Goal: Information Seeking & Learning: Learn about a topic

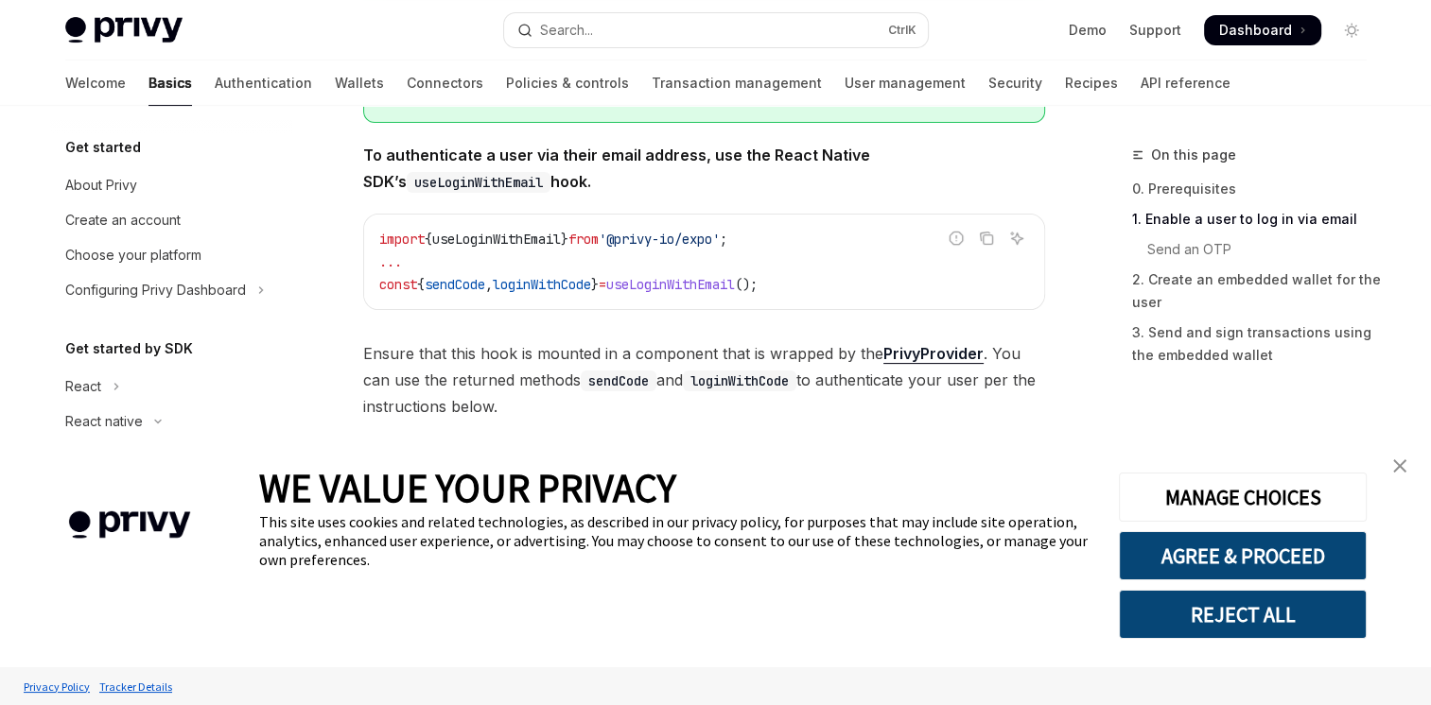
scroll to position [443, 0]
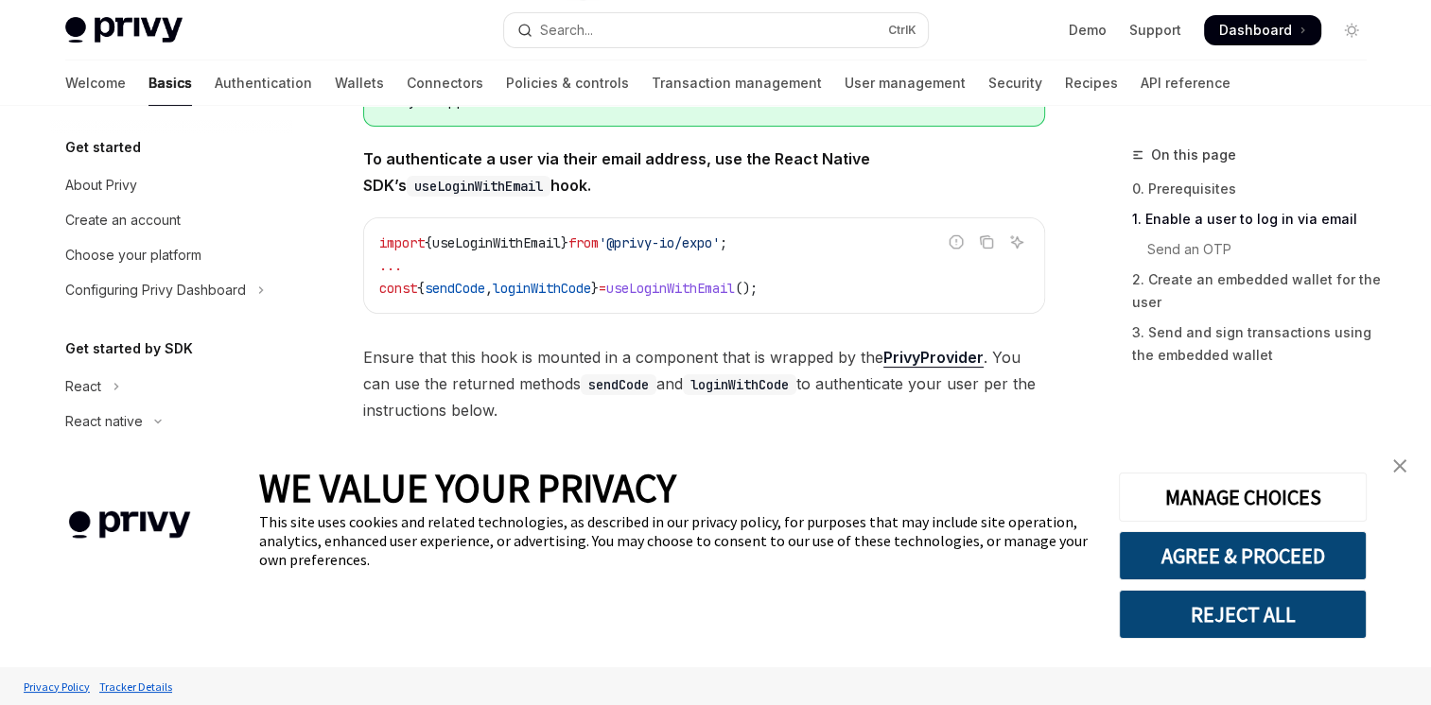
click at [1394, 460] on link "close banner" at bounding box center [1400, 466] width 38 height 38
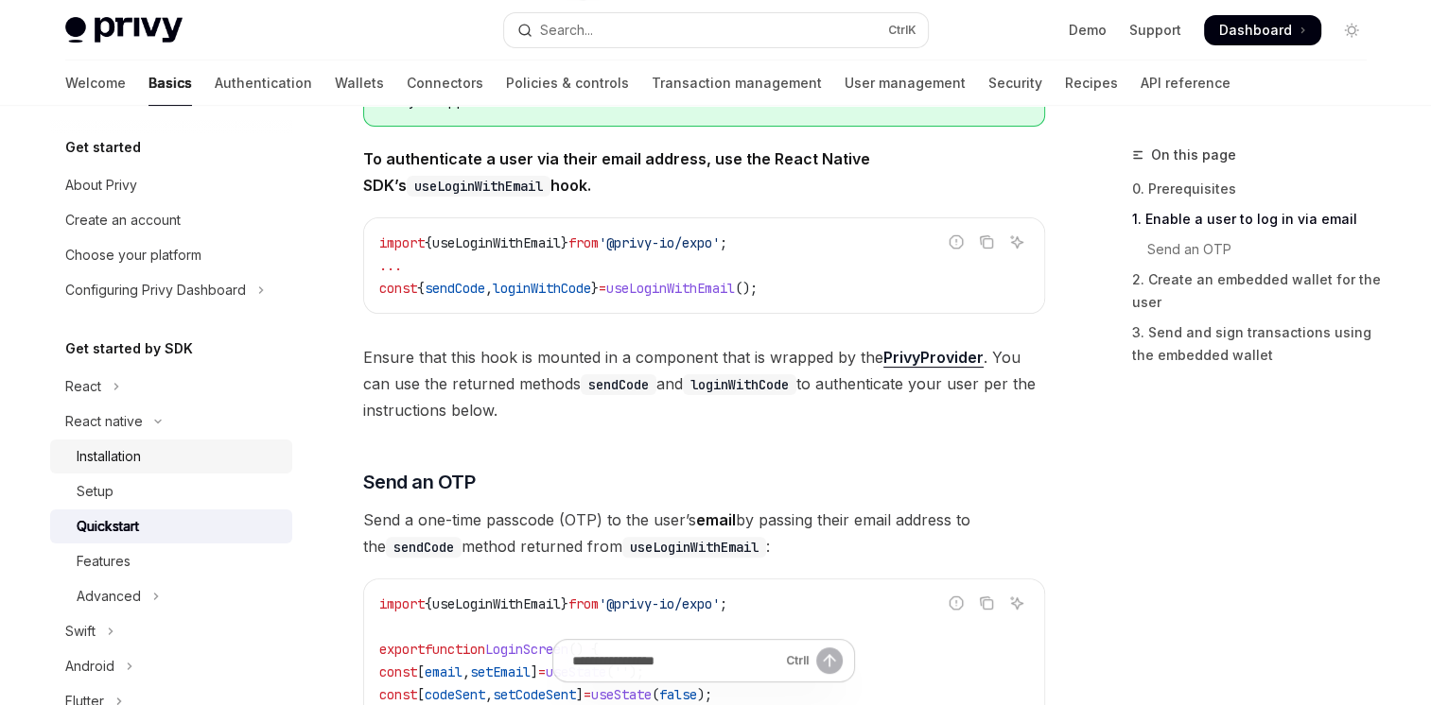
click at [125, 463] on div "Installation" at bounding box center [109, 456] width 64 height 23
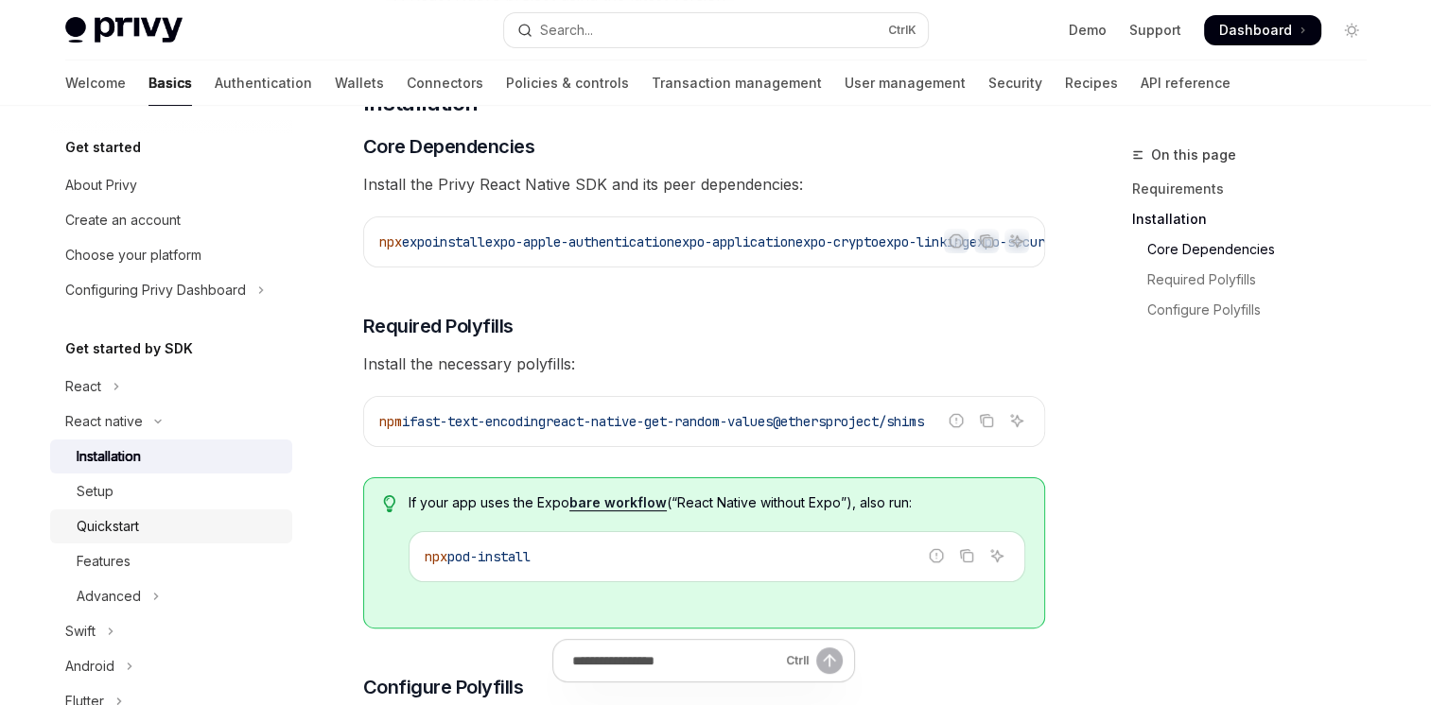
click at [83, 541] on link "Quickstart" at bounding box center [171, 527] width 242 height 34
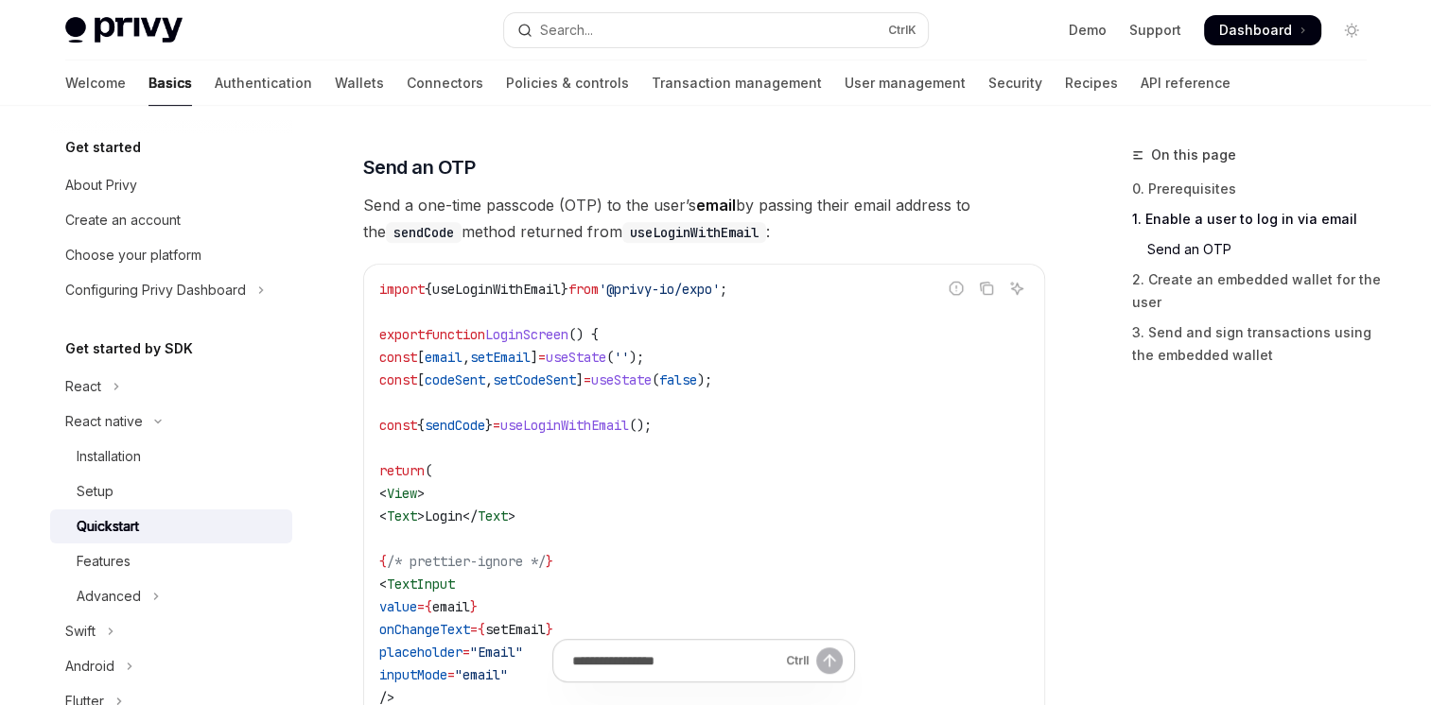
scroll to position [775, 0]
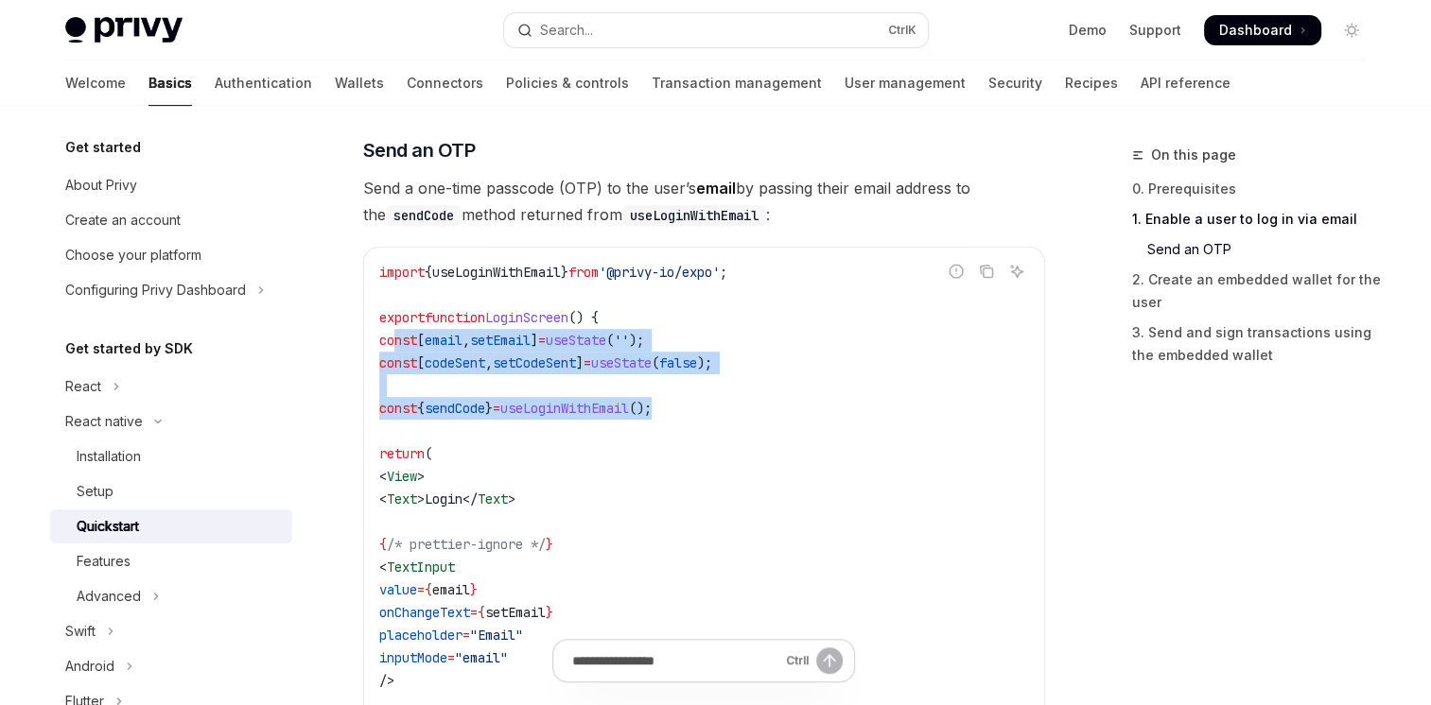
drag, startPoint x: 397, startPoint y: 339, endPoint x: 709, endPoint y: 405, distance: 319.0
click at [709, 405] on code "import { useLoginWithEmail } from '@privy-io/expo' ; export function LoginScree…" at bounding box center [704, 692] width 650 height 862
copy code "const [ email , setEmail ] = useState ( '' ); const [ codeSent , setCodeSent ] …"
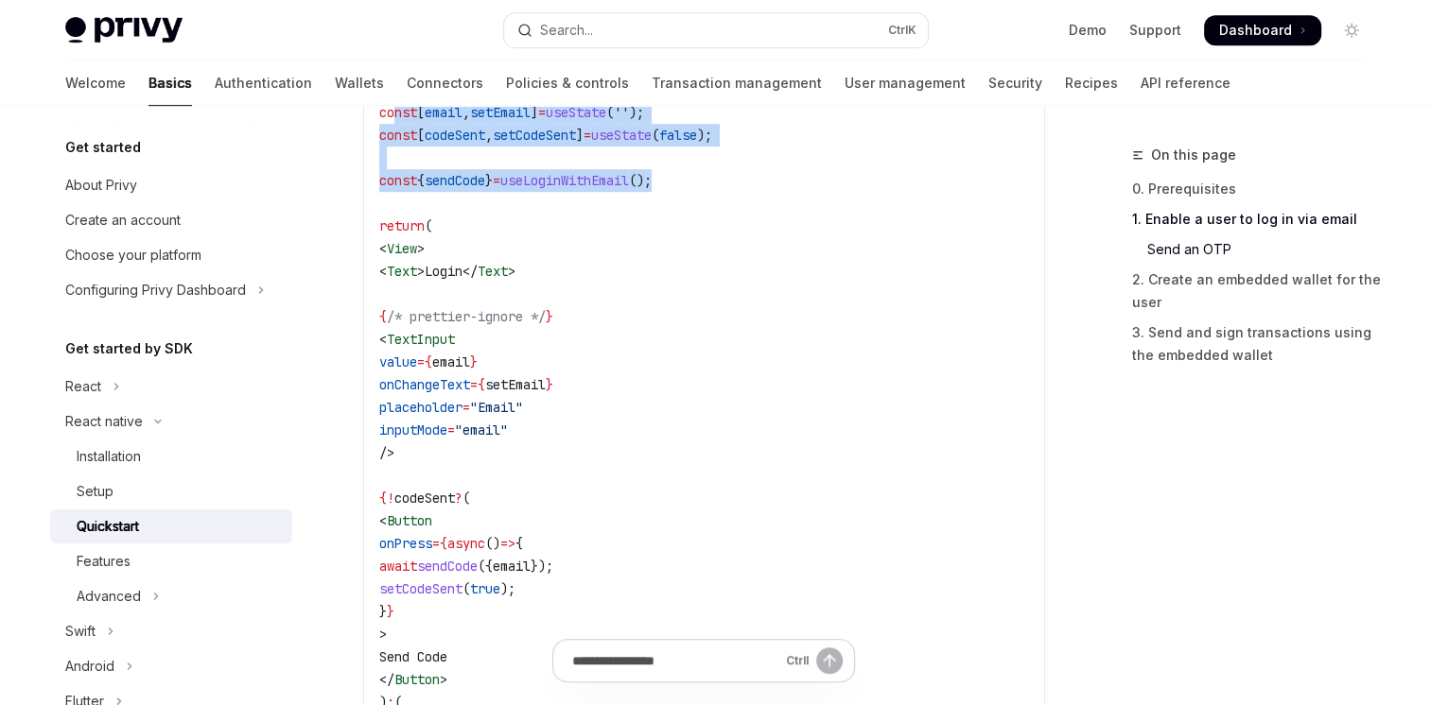
scroll to position [1006, 0]
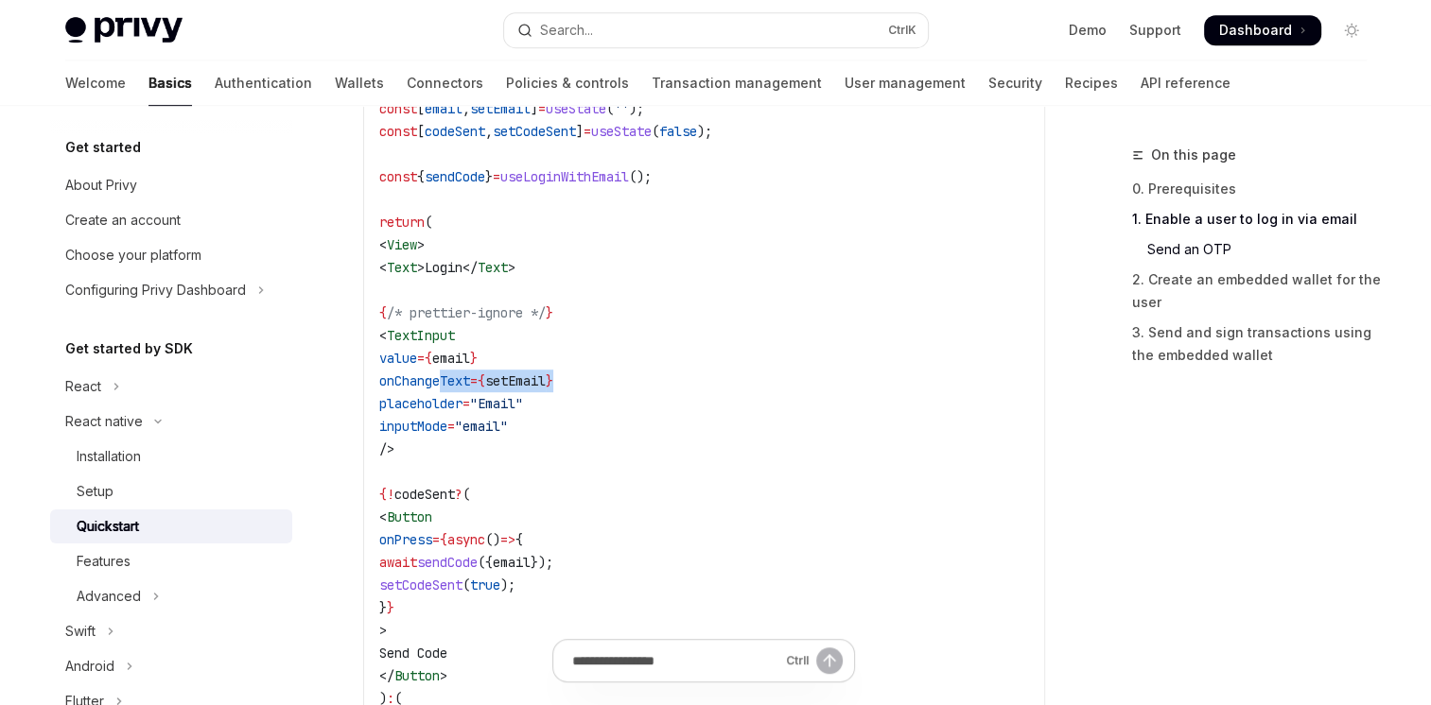
drag, startPoint x: 443, startPoint y: 377, endPoint x: 637, endPoint y: 381, distance: 194.8
click at [637, 381] on code "import { useLoginWithEmail } from '@privy-io/expo' ; export function LoginScree…" at bounding box center [704, 460] width 650 height 862
click at [417, 361] on span "value" at bounding box center [398, 358] width 38 height 17
drag, startPoint x: 478, startPoint y: 361, endPoint x: 451, endPoint y: 359, distance: 26.5
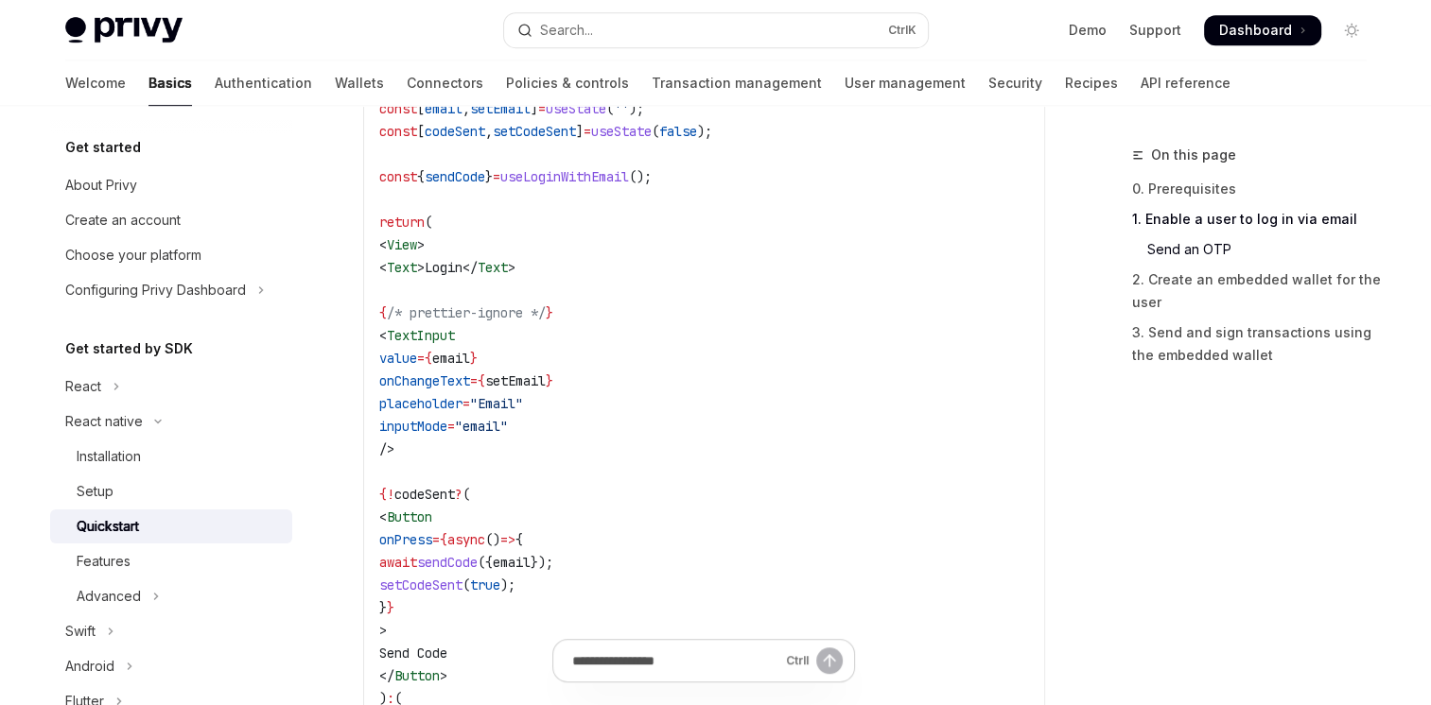
click at [417, 359] on span "value" at bounding box center [398, 358] width 38 height 17
click at [417, 361] on span "value" at bounding box center [398, 358] width 38 height 17
drag, startPoint x: 441, startPoint y: 361, endPoint x: 639, endPoint y: 379, distance: 199.4
click at [639, 379] on code "import { useLoginWithEmail } from '@privy-io/expo' ; export function LoginScree…" at bounding box center [704, 460] width 650 height 862
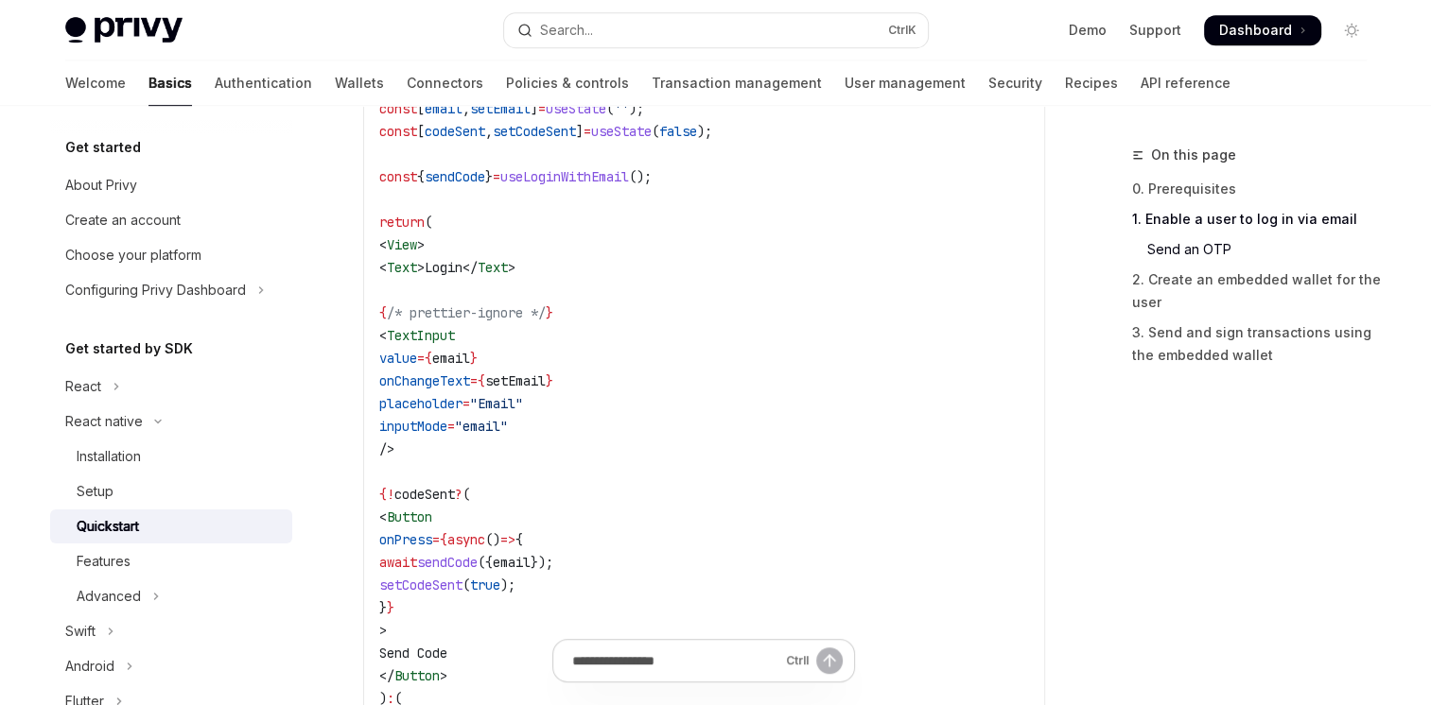
copy code "value = { email } onChangeText = { setEmail }"
click at [443, 418] on span "inputMode" at bounding box center [413, 426] width 68 height 17
drag, startPoint x: 444, startPoint y: 421, endPoint x: 576, endPoint y: 426, distance: 131.5
click at [508, 426] on span "inputMode = "email"" at bounding box center [443, 426] width 129 height 17
copy span "inputMode = "email""
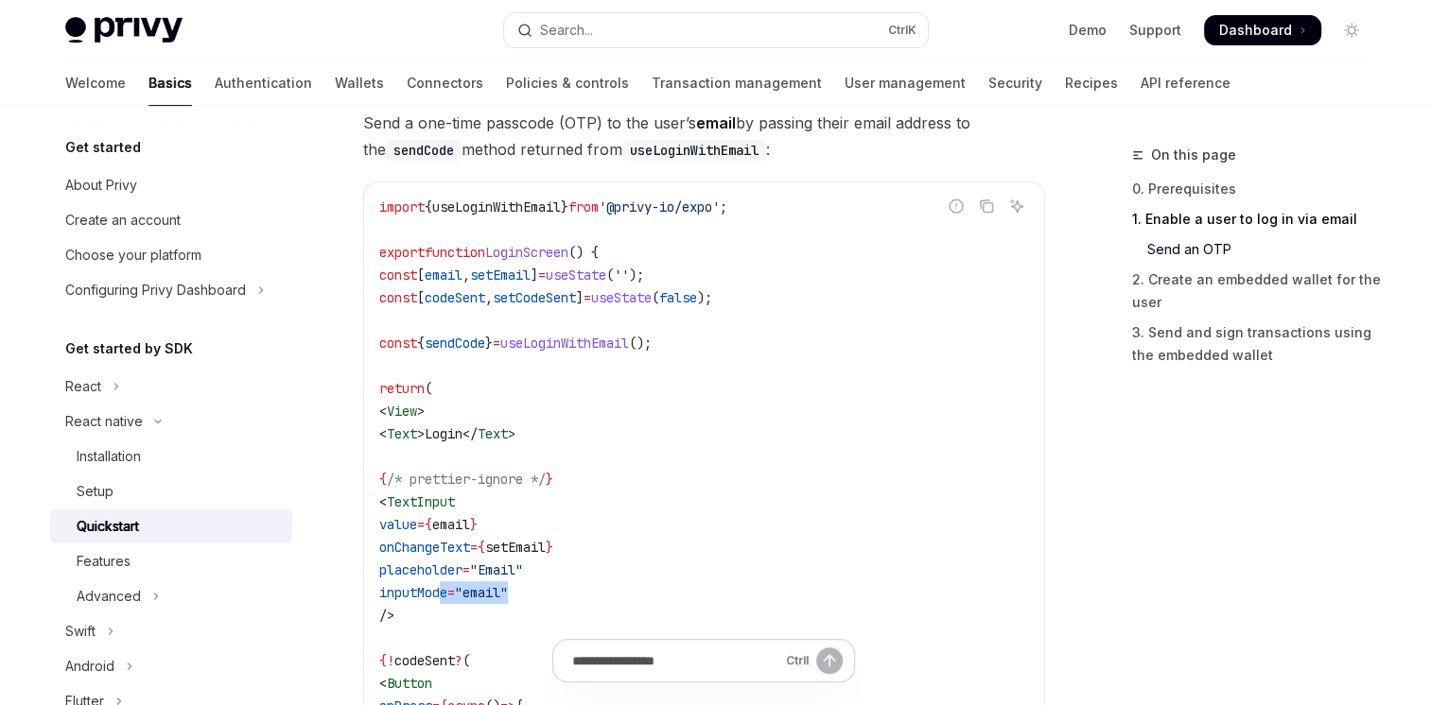
scroll to position [817, 0]
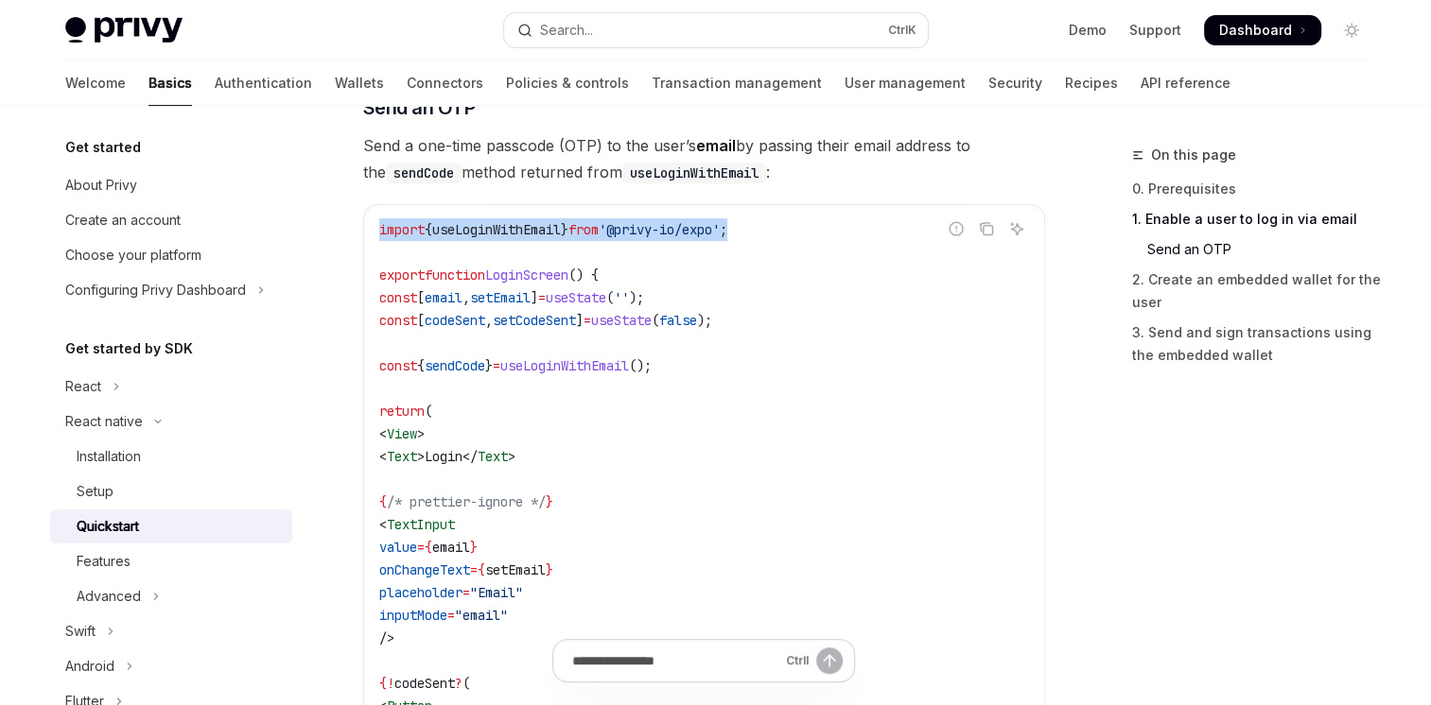
drag, startPoint x: 802, startPoint y: 227, endPoint x: 322, endPoint y: 225, distance: 479.5
copy span "import { useLoginWithEmail } from '@privy-io/expo' ;"
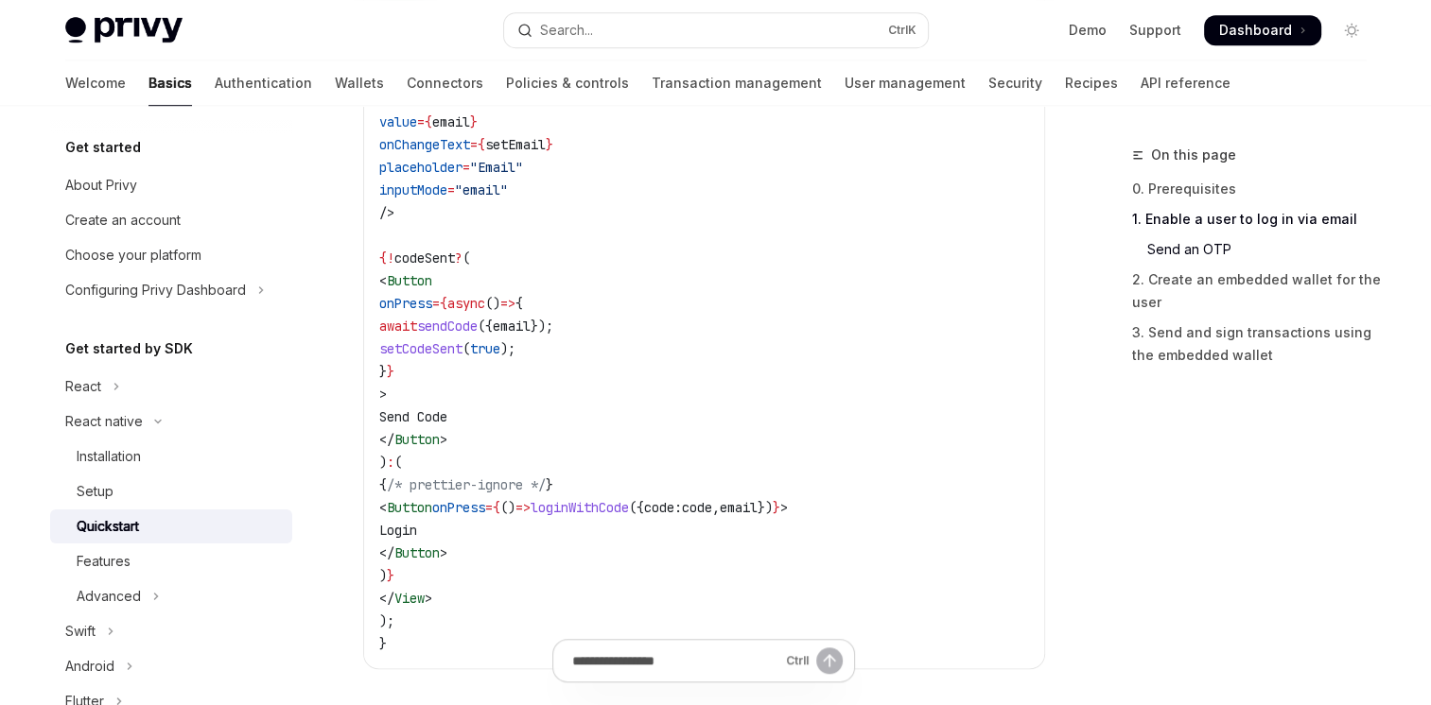
scroll to position [1251, 0]
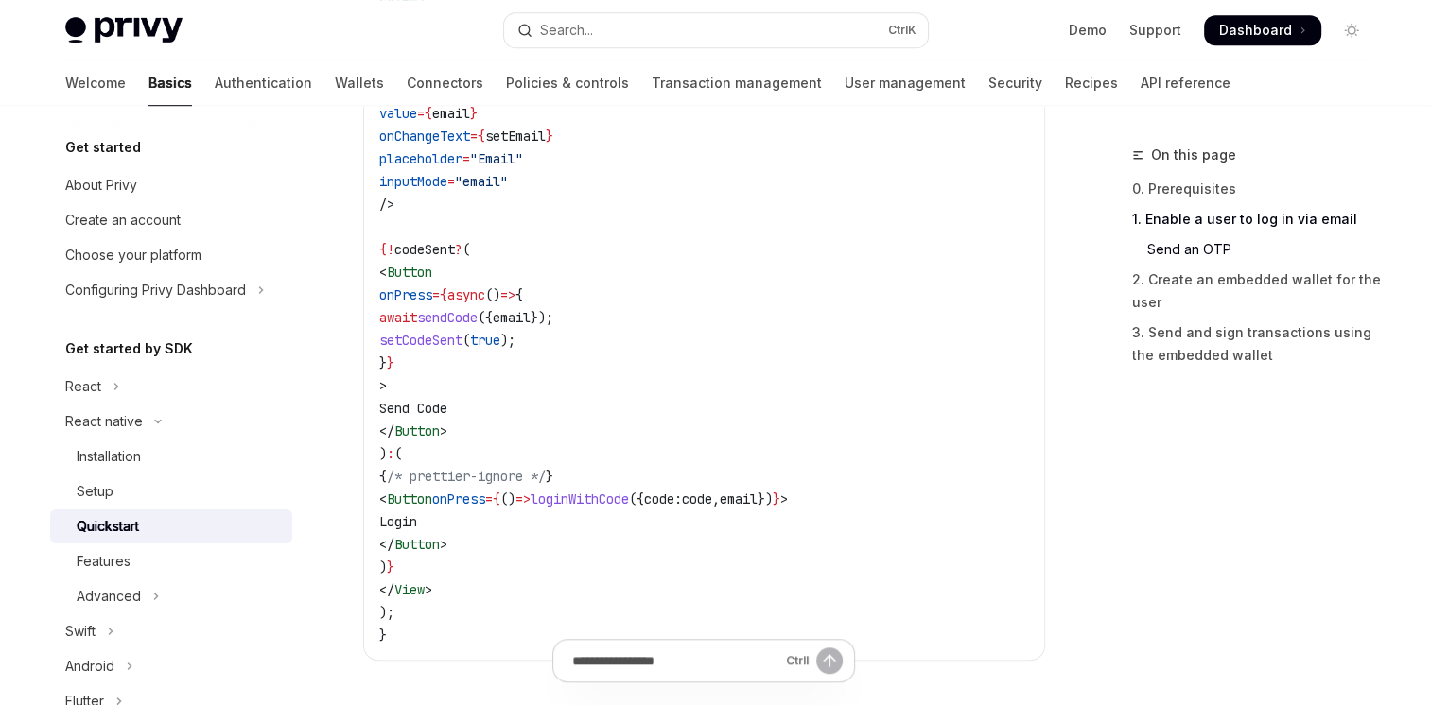
drag, startPoint x: 483, startPoint y: 363, endPoint x: 458, endPoint y: 298, distance: 70.1
click at [458, 298] on code "import { useLoginWithEmail } from '@privy-io/expo' ; export function LoginScree…" at bounding box center [704, 215] width 650 height 862
copy code "onPress = {async () => { await sendCode ({ email }); setCodeSent ( true ); } }"
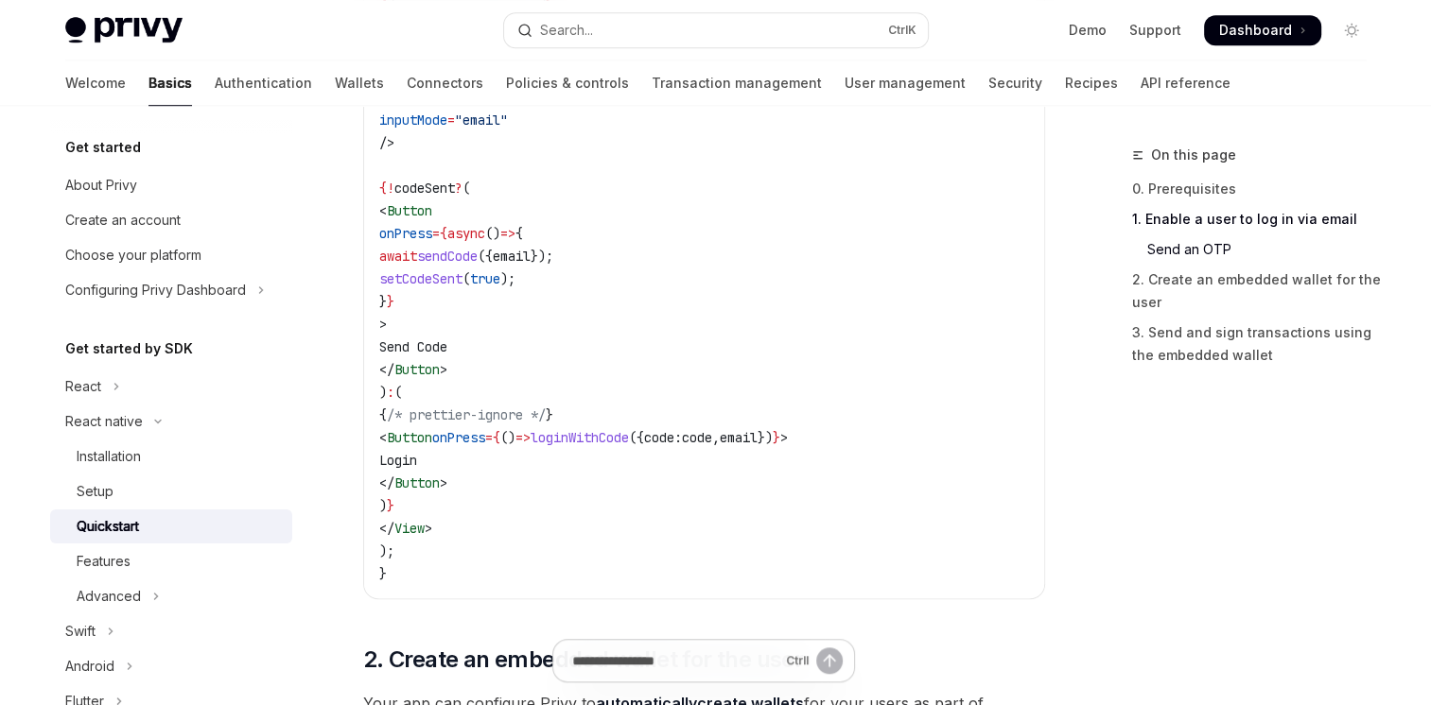
click at [662, 448] on code "import { useLoginWithEmail } from '@privy-io/expo' ; export function LoginScree…" at bounding box center [704, 154] width 650 height 862
click at [629, 444] on span "loginWithCode" at bounding box center [580, 437] width 98 height 17
copy span "loginWithCode"
drag, startPoint x: 729, startPoint y: 441, endPoint x: 893, endPoint y: 444, distance: 163.6
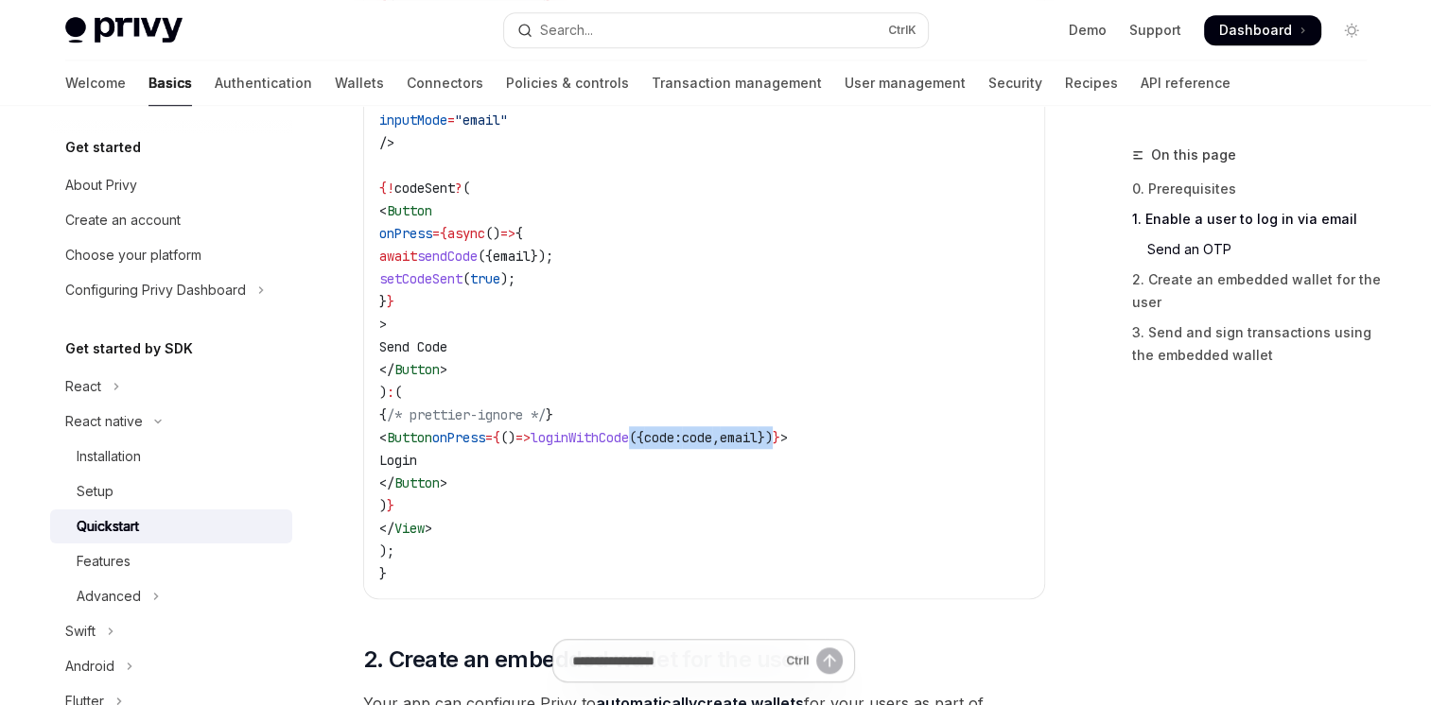
click at [788, 444] on span "< Button onPress = { () => loginWithCode ({ code: code , email }) } >" at bounding box center [583, 437] width 409 height 17
drag, startPoint x: 503, startPoint y: 442, endPoint x: 903, endPoint y: 431, distance: 400.2
click at [788, 431] on span "< Button onPress = { () => loginWithCode ({ code: code , email }) } >" at bounding box center [583, 437] width 409 height 17
copy span "onPress = { () => loginWithCode ({ code: code , email }) }"
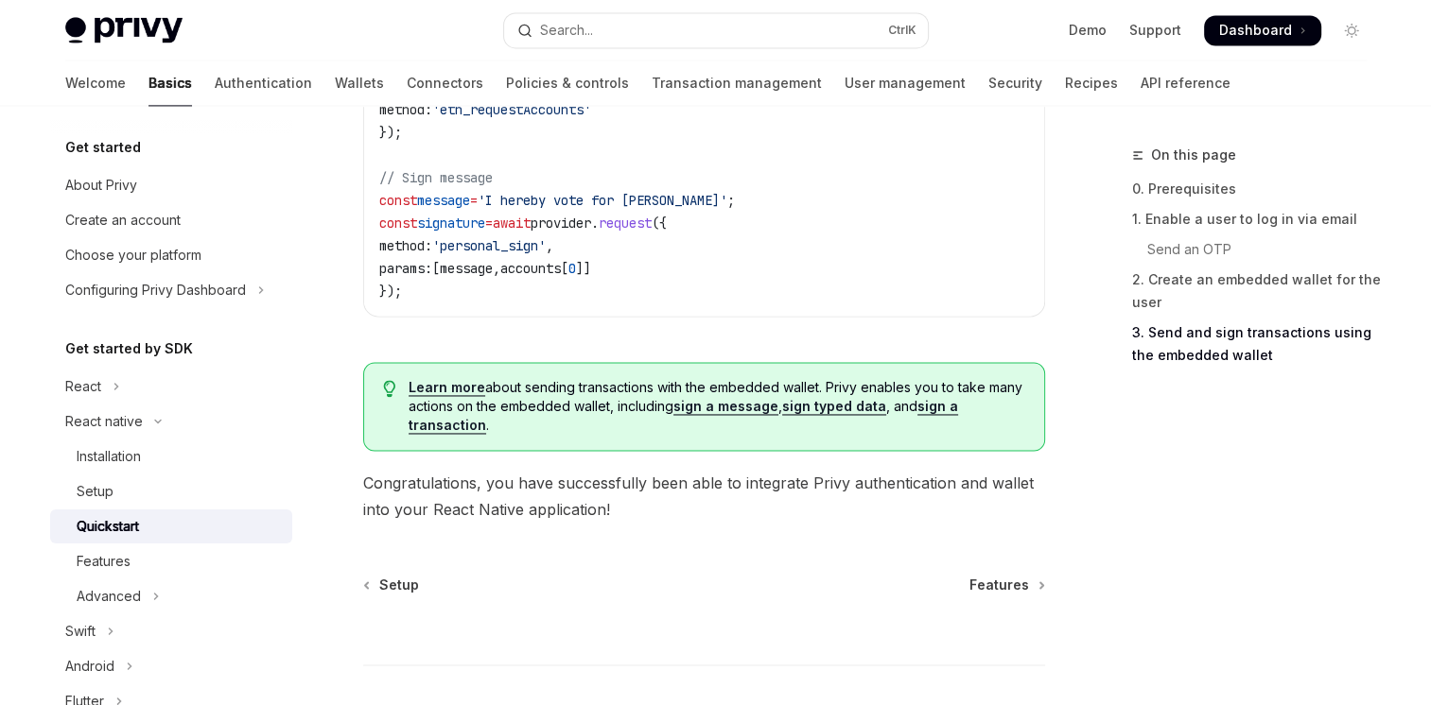
scroll to position [3015, 0]
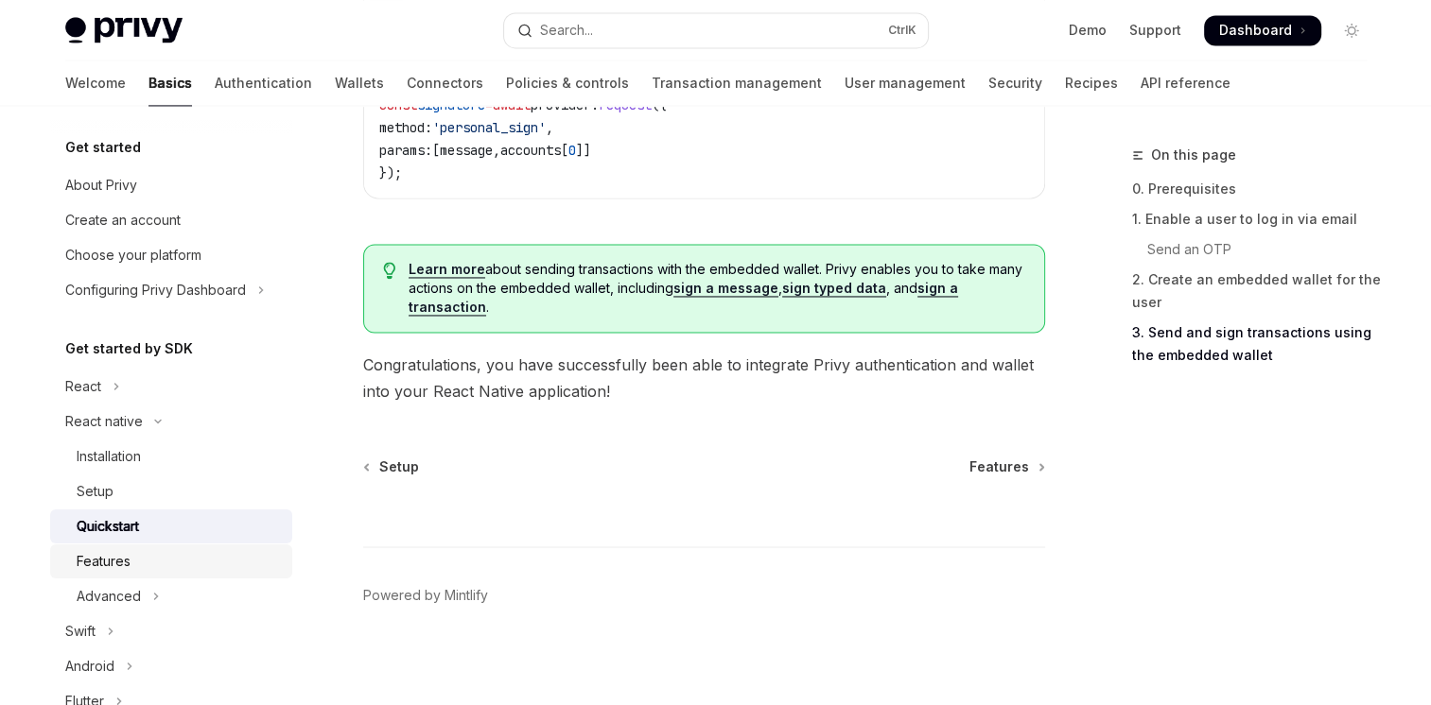
click at [147, 561] on div "Features" at bounding box center [179, 561] width 204 height 23
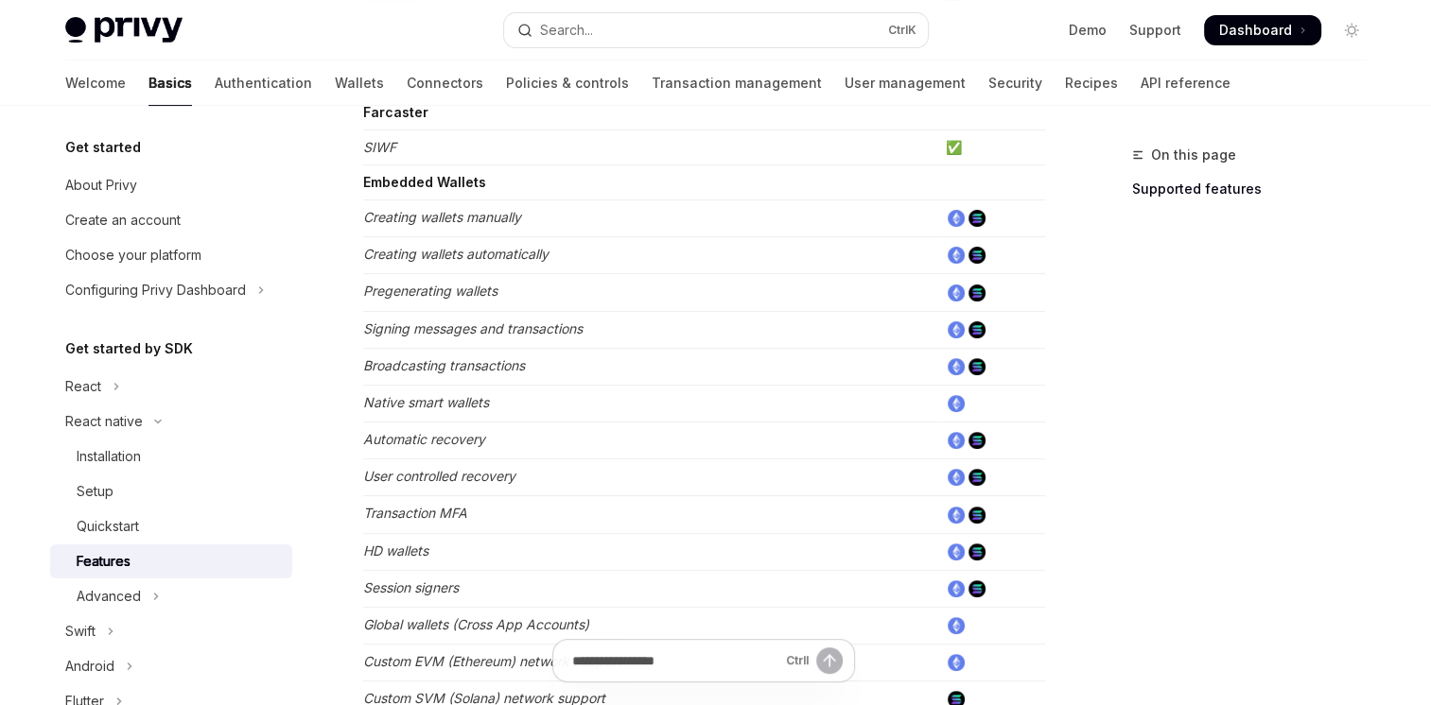
scroll to position [740, 0]
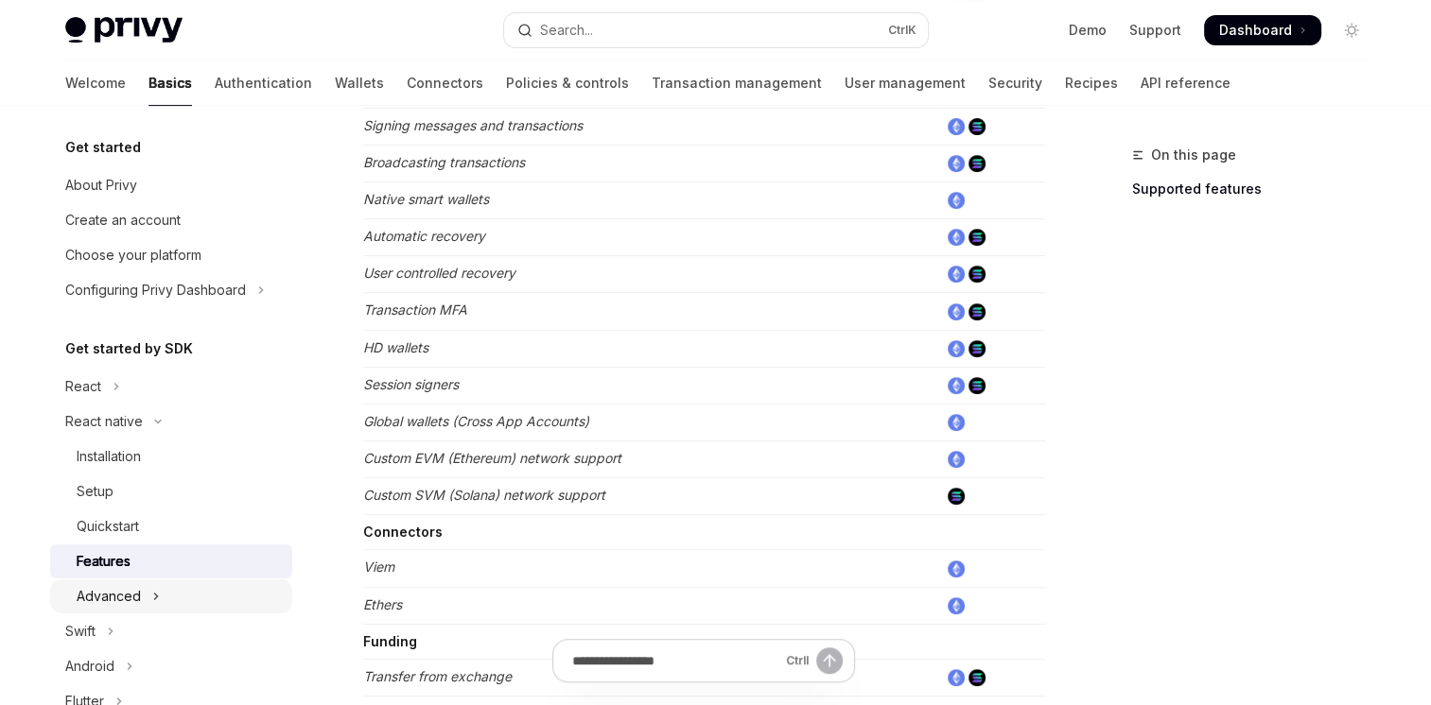
click at [158, 600] on icon "Toggle Advanced section" at bounding box center [156, 596] width 8 height 23
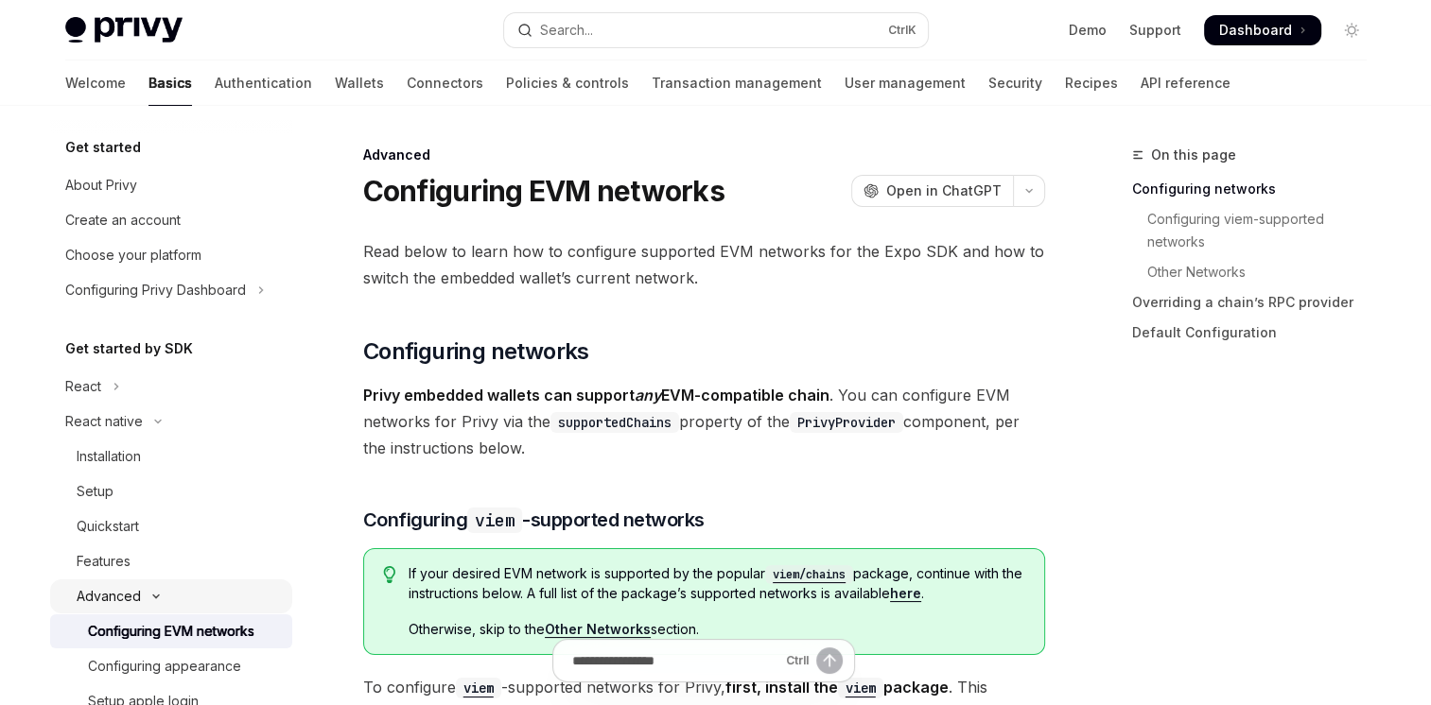
click at [142, 587] on button "Advanced" at bounding box center [171, 597] width 242 height 34
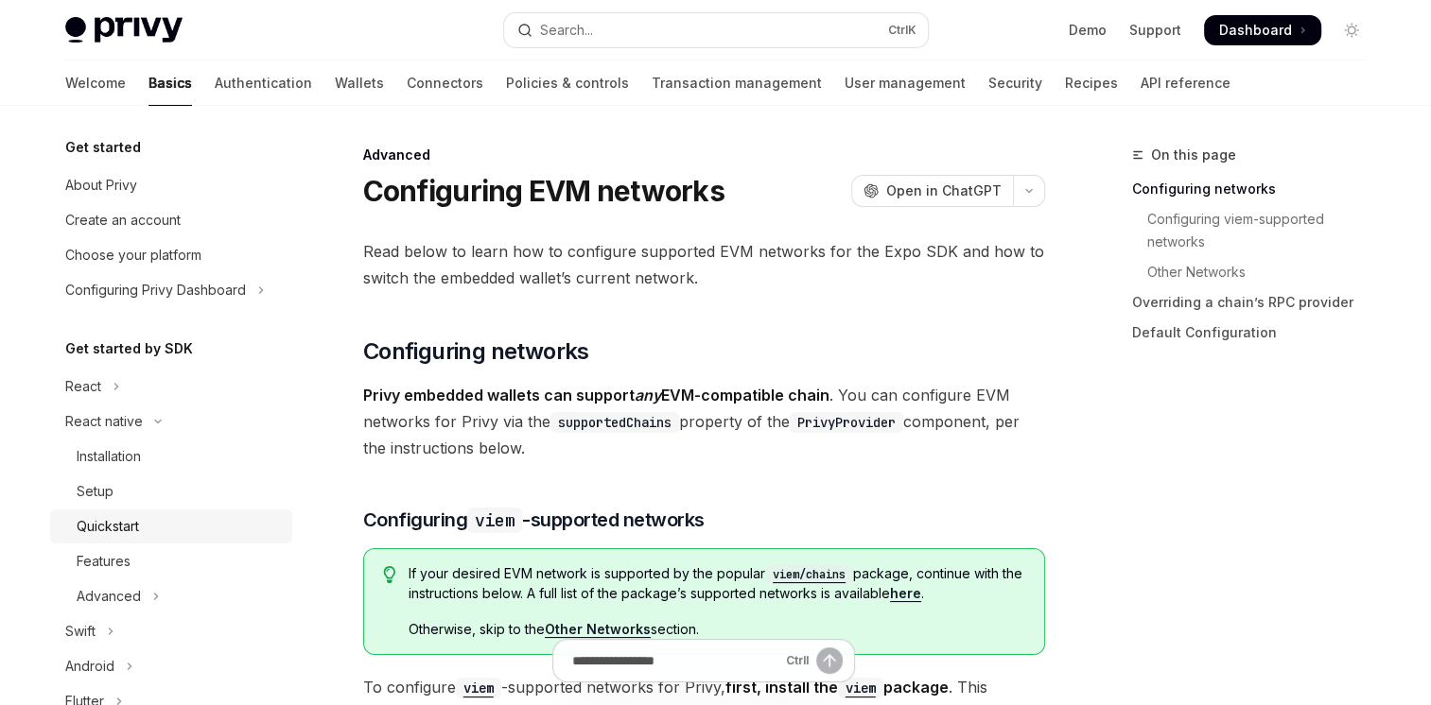
click at [125, 531] on div "Quickstart" at bounding box center [108, 526] width 62 height 23
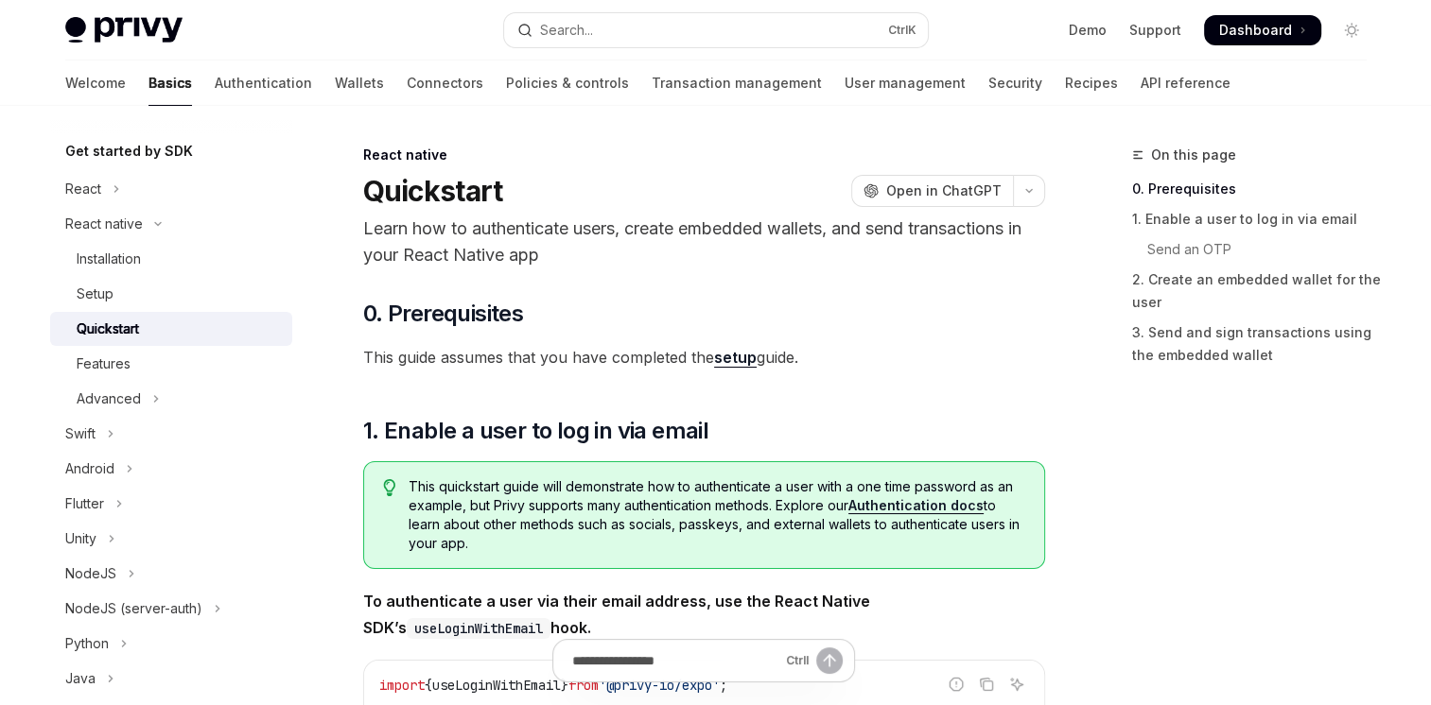
scroll to position [194, 0]
click at [152, 392] on icon "Toggle Advanced section" at bounding box center [156, 403] width 8 height 23
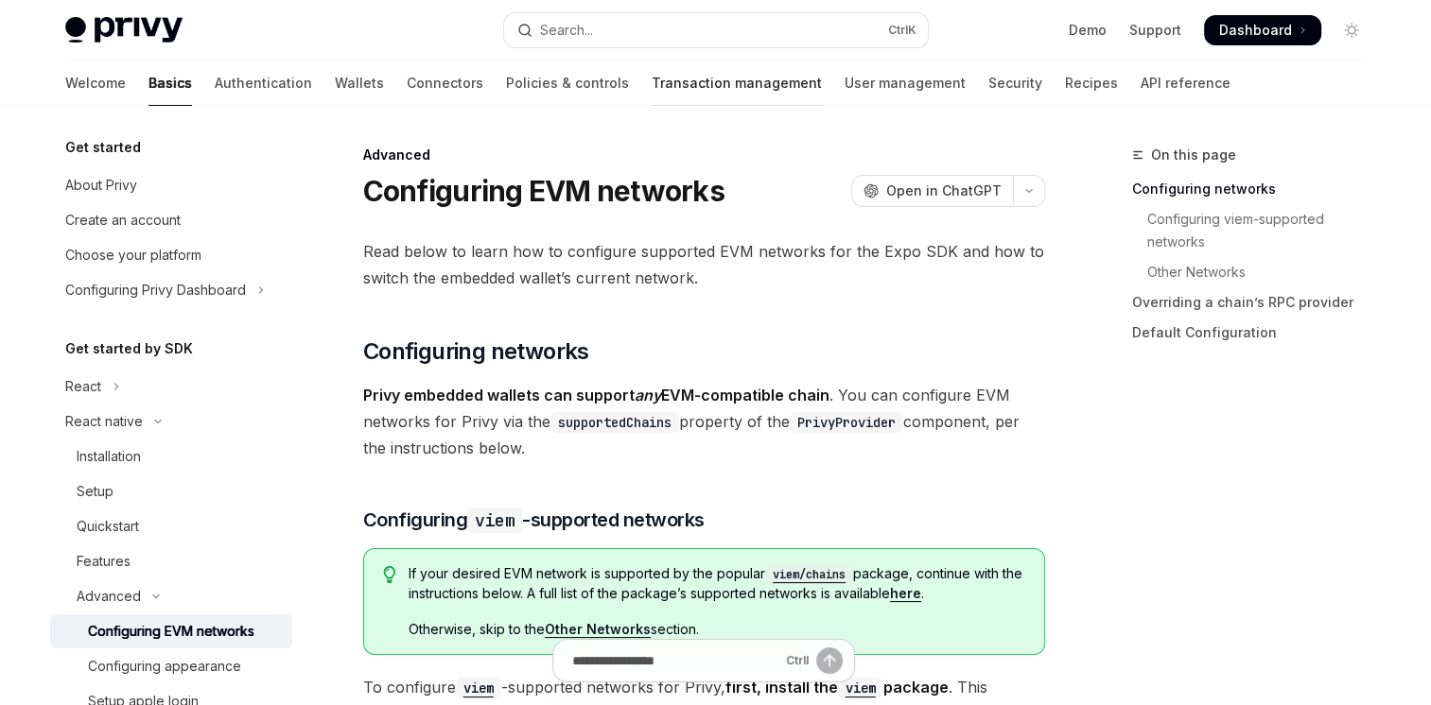
click at [652, 95] on link "Transaction management" at bounding box center [737, 83] width 170 height 45
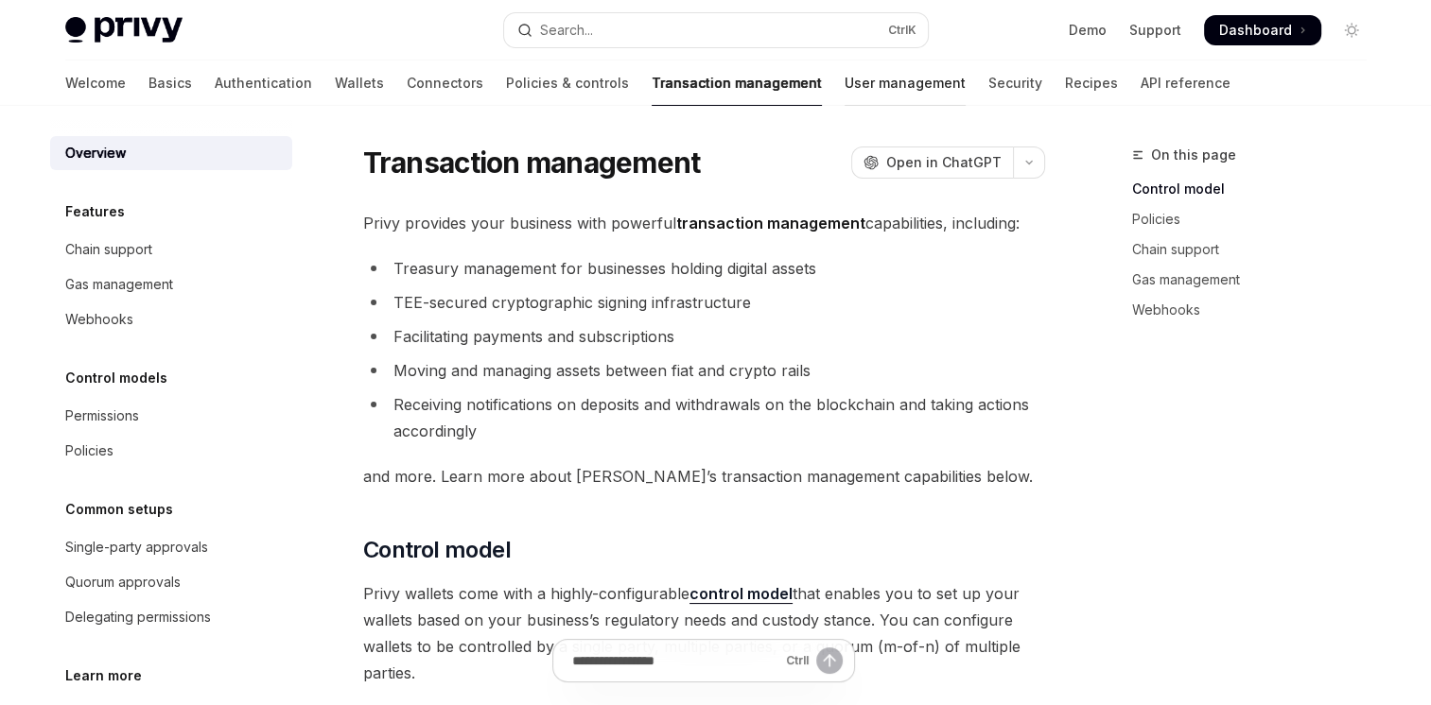
click at [844, 89] on link "User management" at bounding box center [904, 83] width 121 height 45
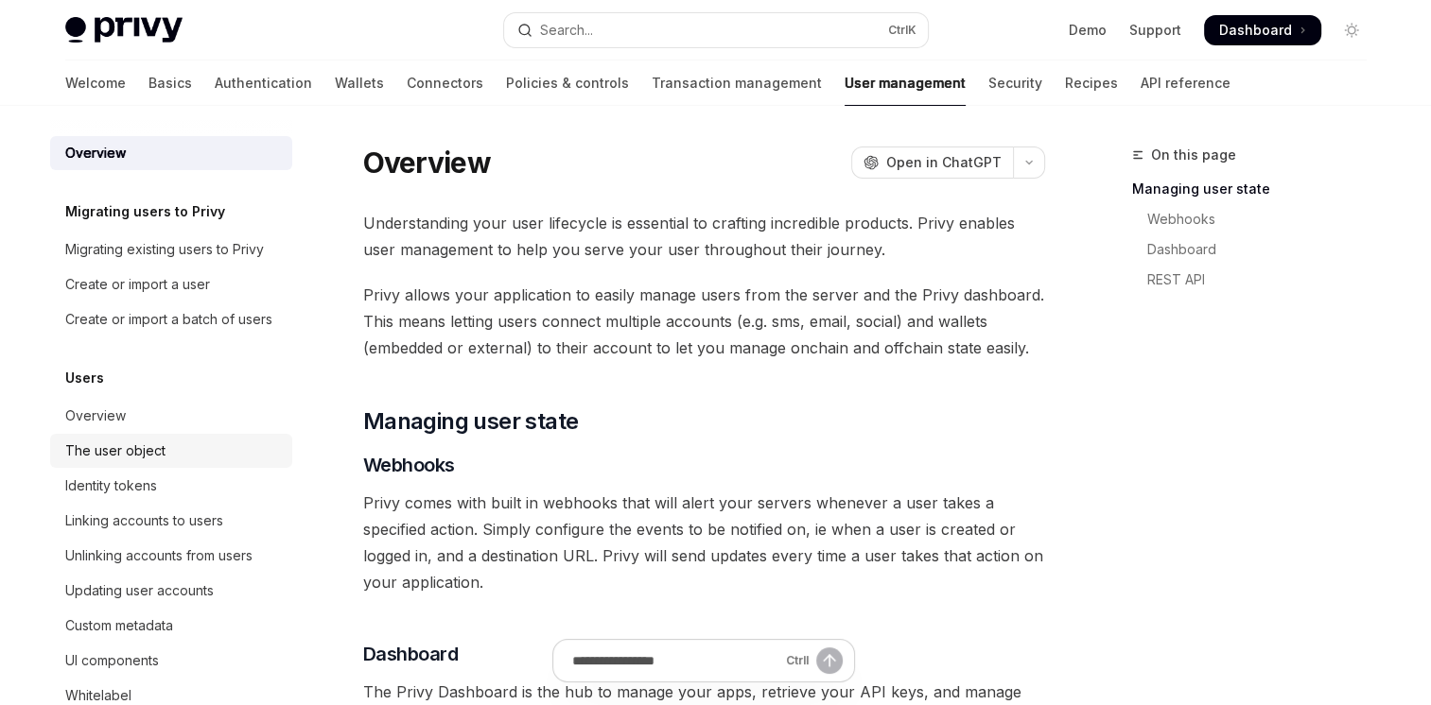
click at [120, 462] on div "The user object" at bounding box center [115, 451] width 100 height 23
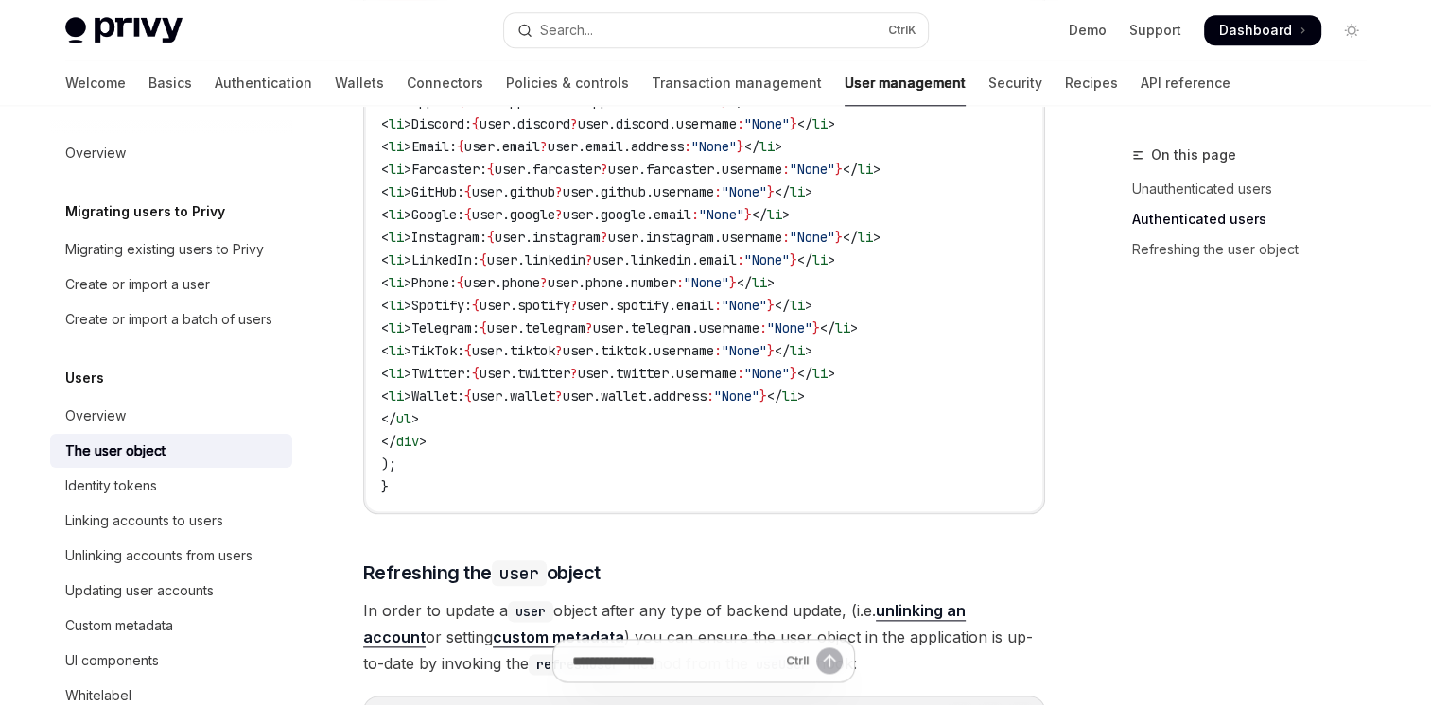
scroll to position [2081, 0]
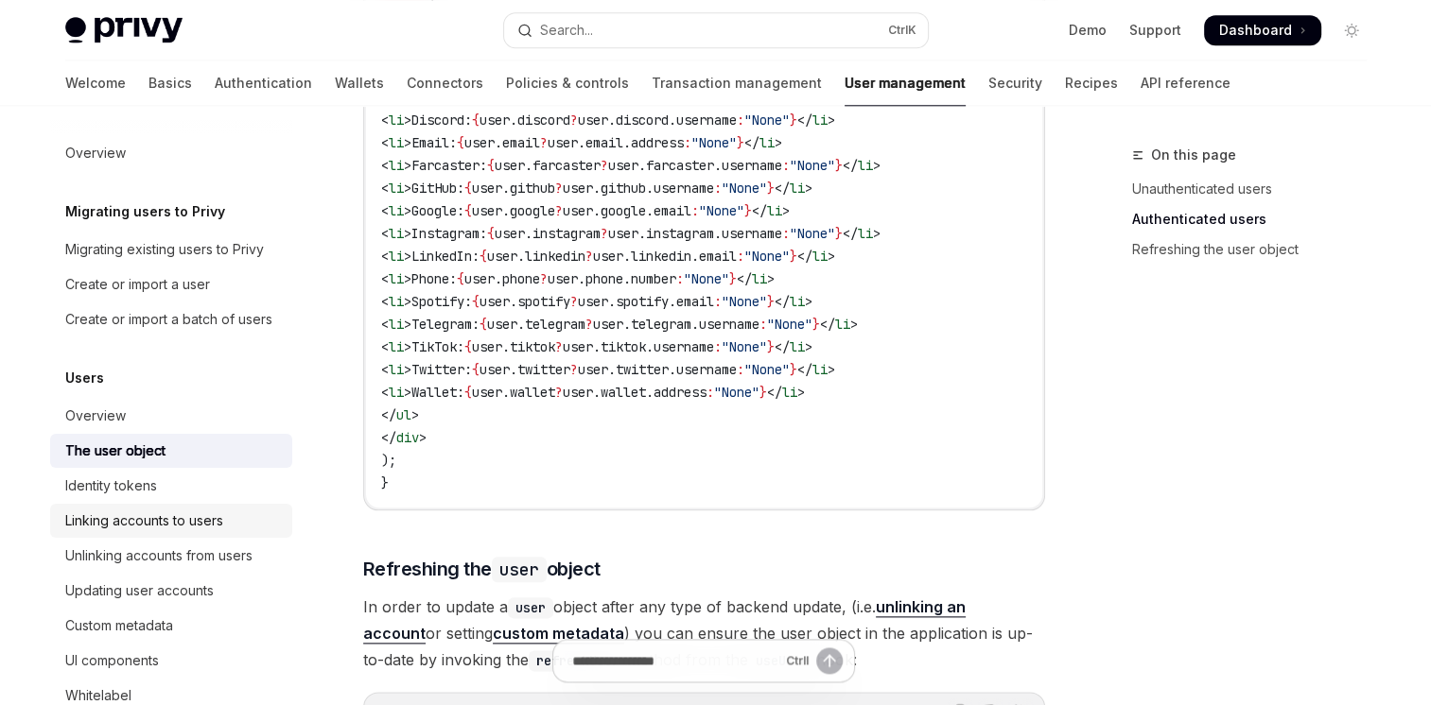
click at [218, 532] on div "Linking accounts to users" at bounding box center [144, 521] width 158 height 23
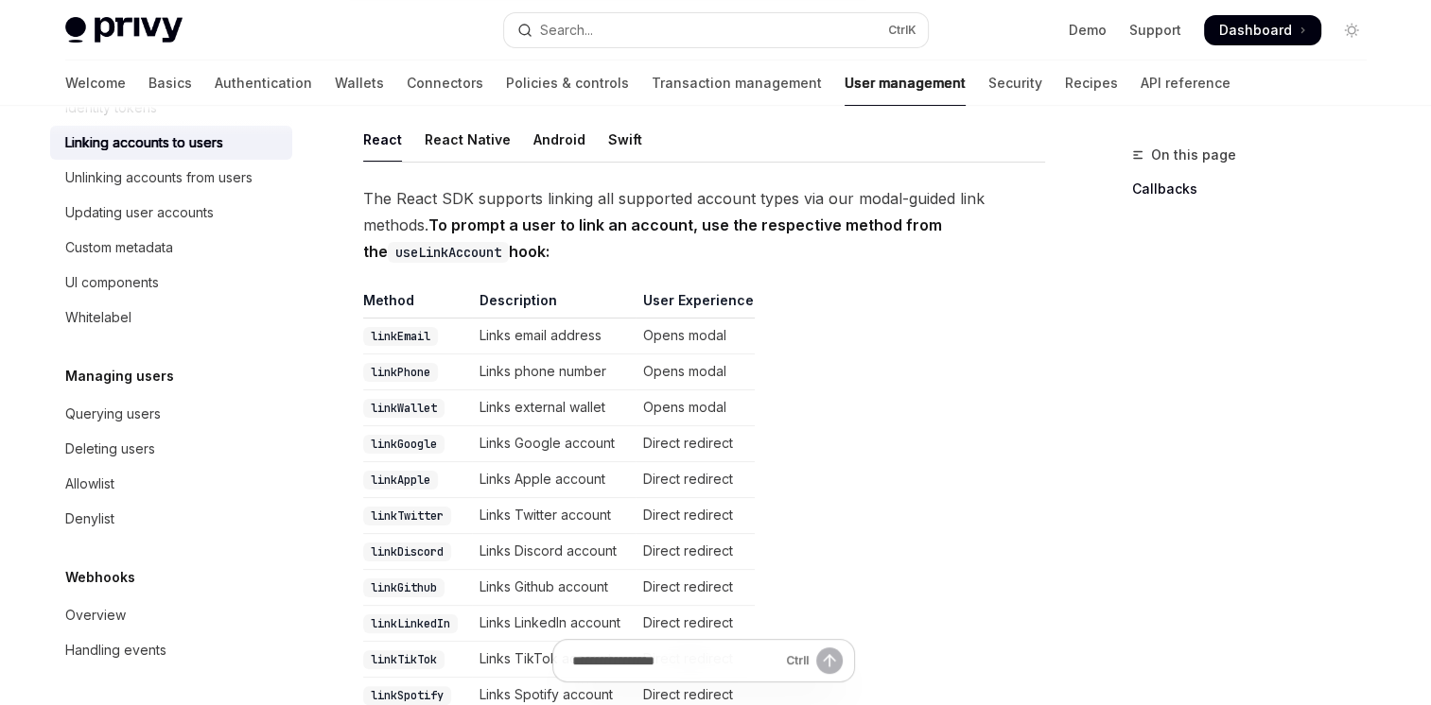
scroll to position [401, 0]
click at [688, 84] on link "Transaction management" at bounding box center [737, 83] width 170 height 45
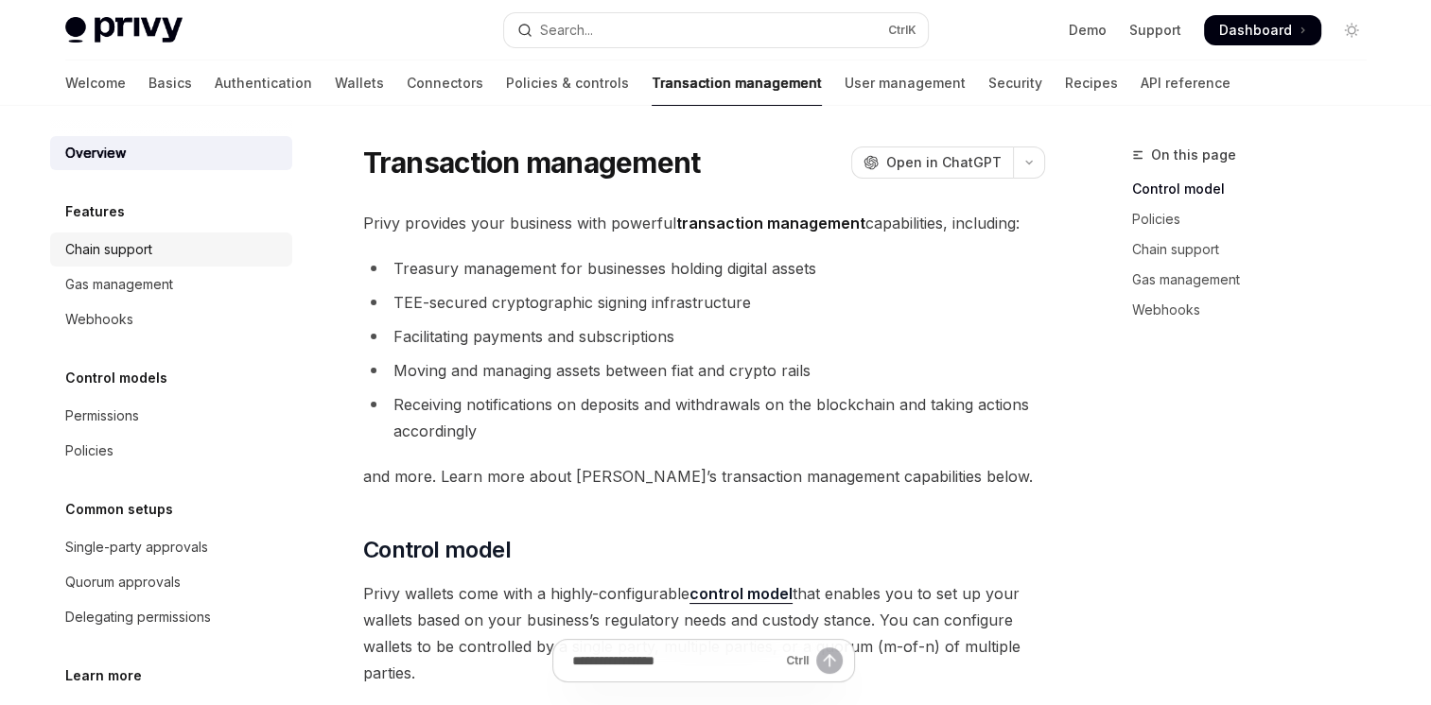
click at [264, 256] on div "Chain support" at bounding box center [173, 249] width 216 height 23
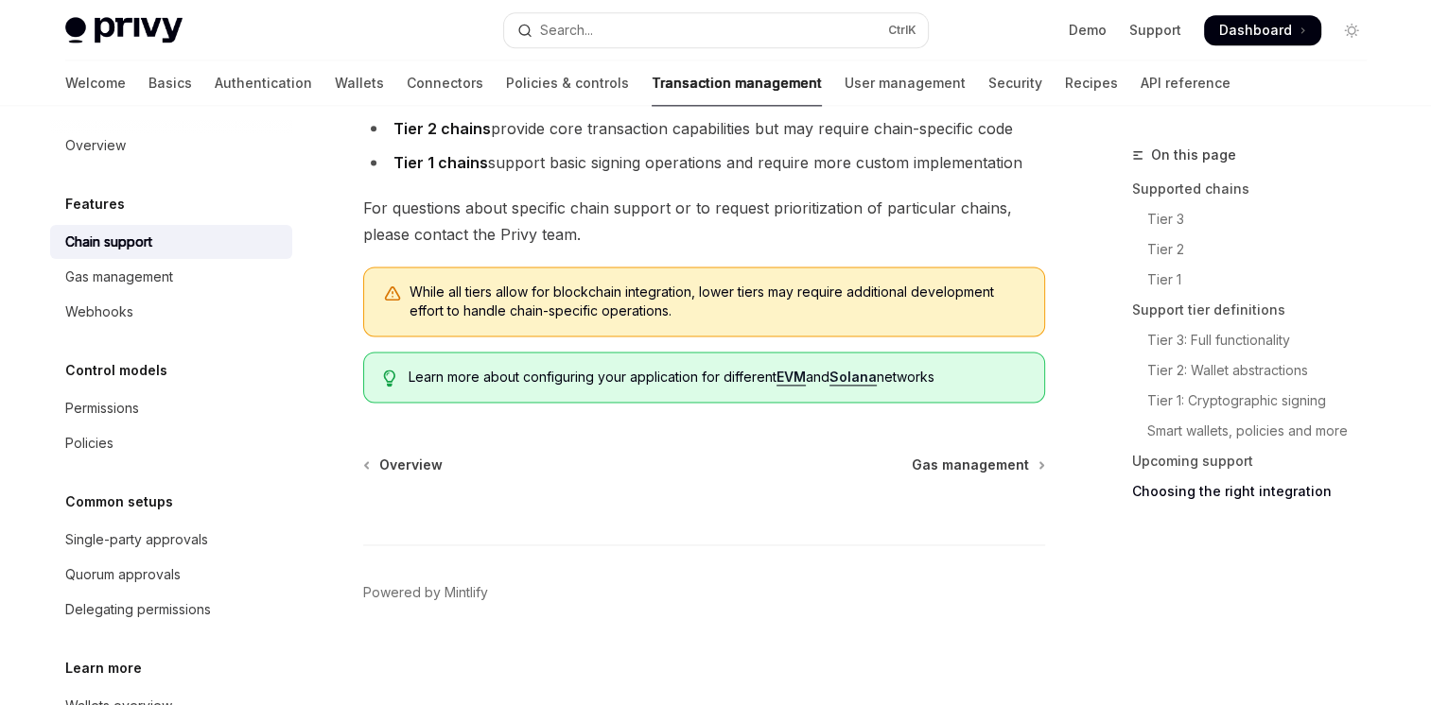
scroll to position [9, 0]
click at [143, 293] on link "Webhooks" at bounding box center [171, 310] width 242 height 34
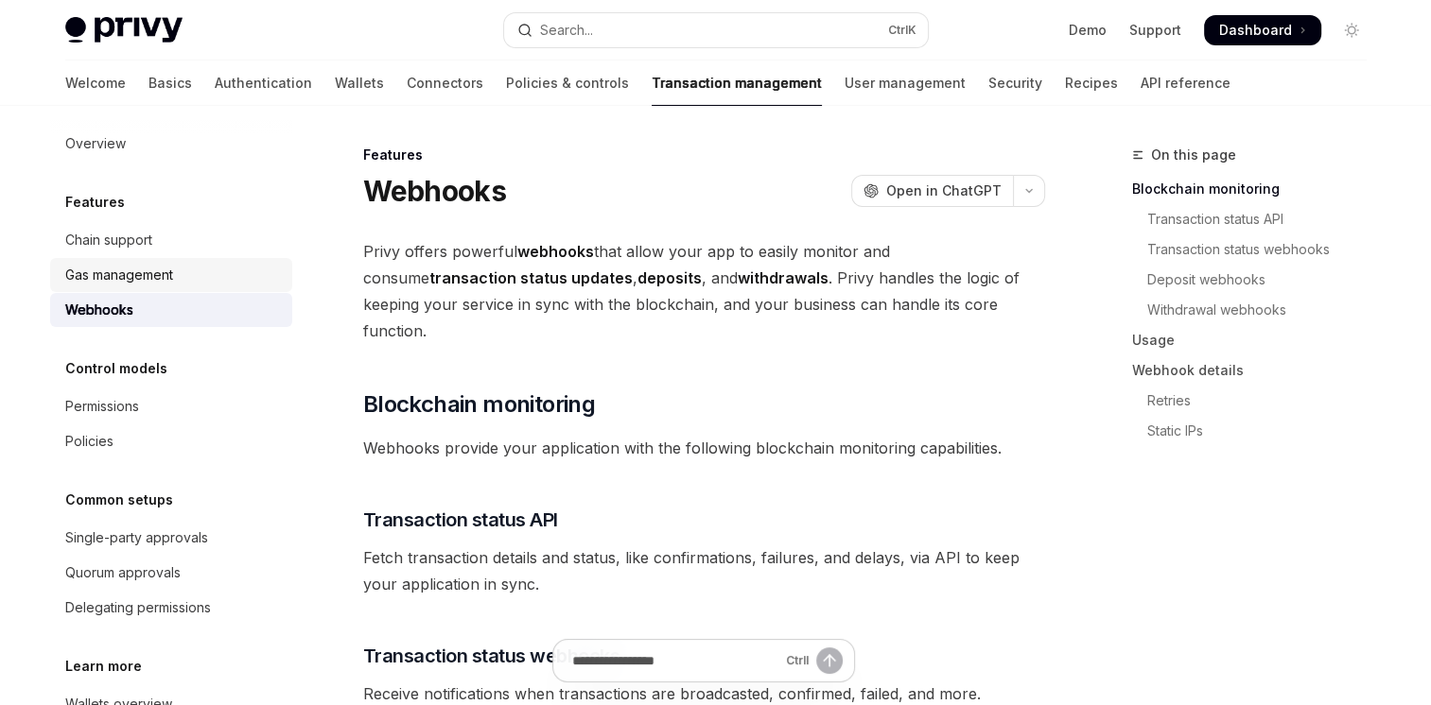
click at [148, 282] on div "Gas management" at bounding box center [119, 275] width 108 height 23
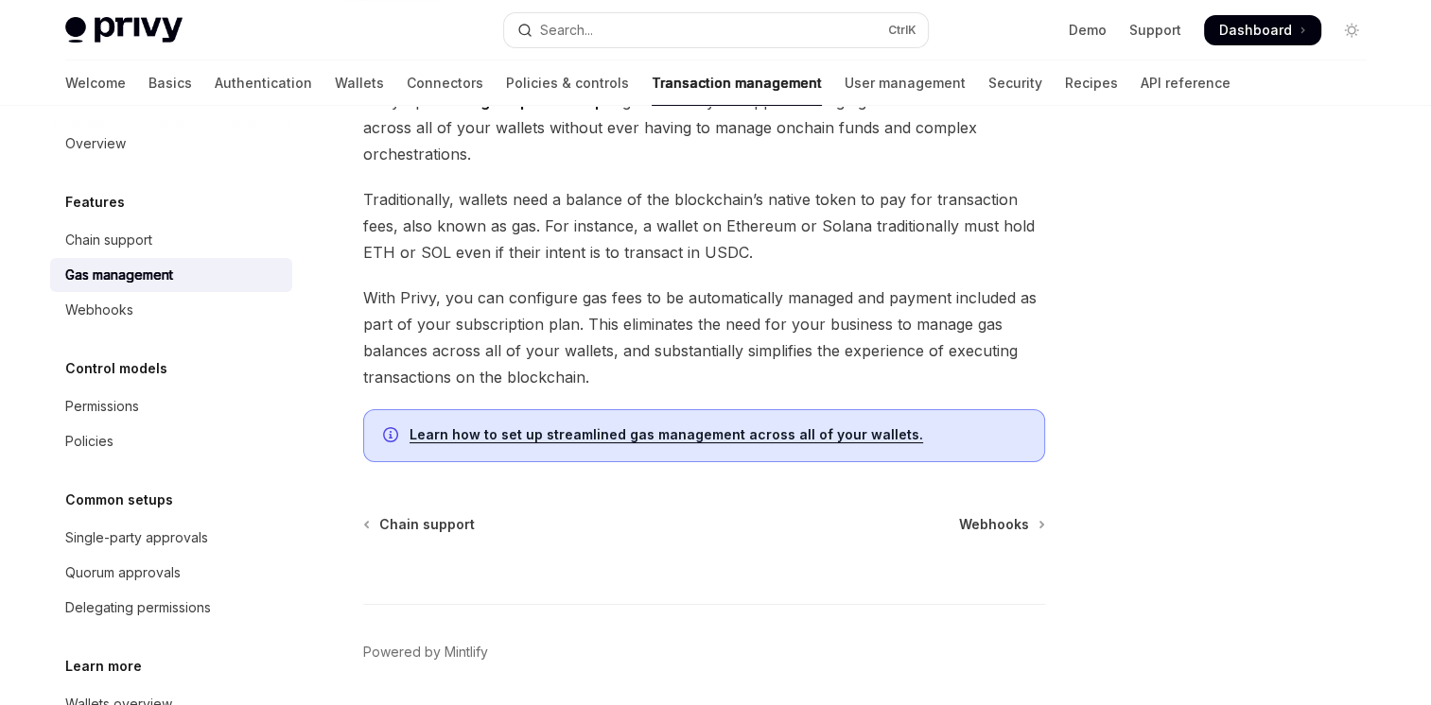
scroll to position [156, 0]
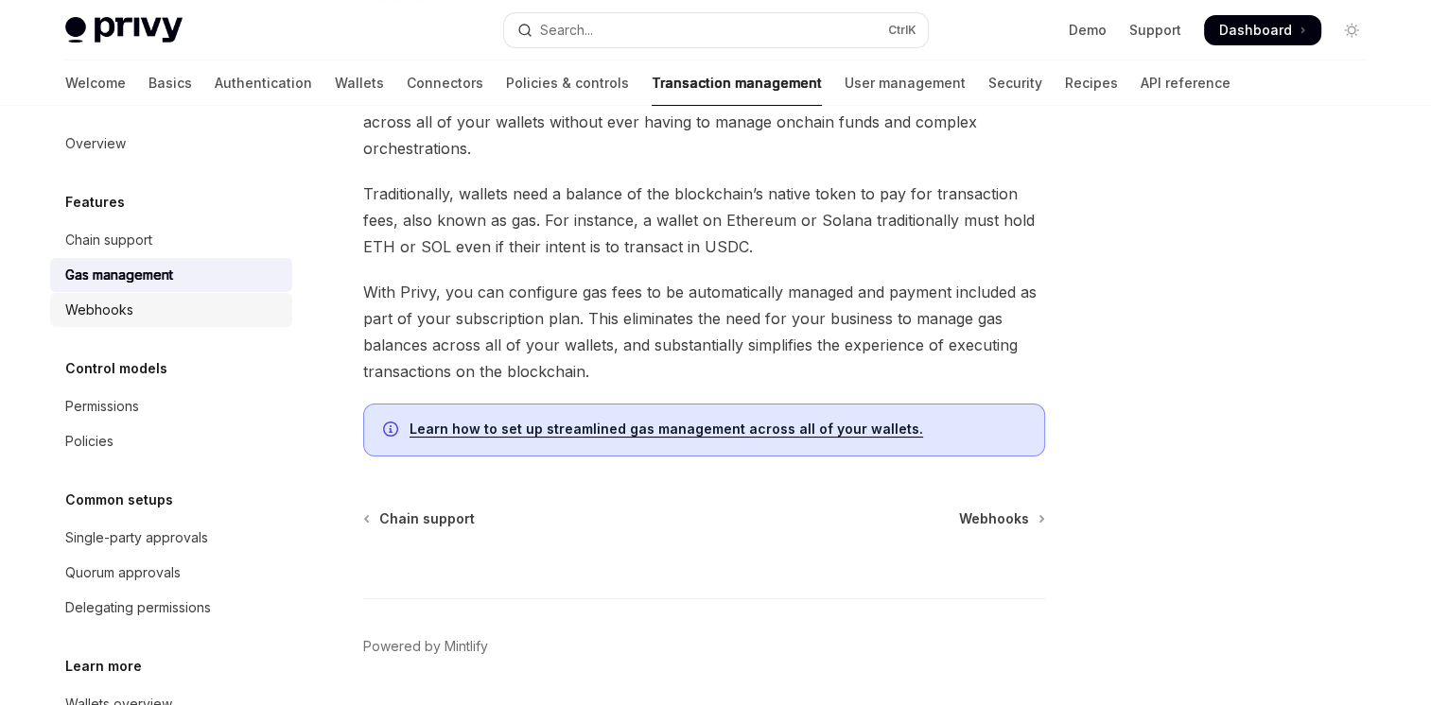
click at [163, 316] on div "Webhooks" at bounding box center [173, 310] width 216 height 23
type textarea "*"
